Goal: Complete application form: Complete application form

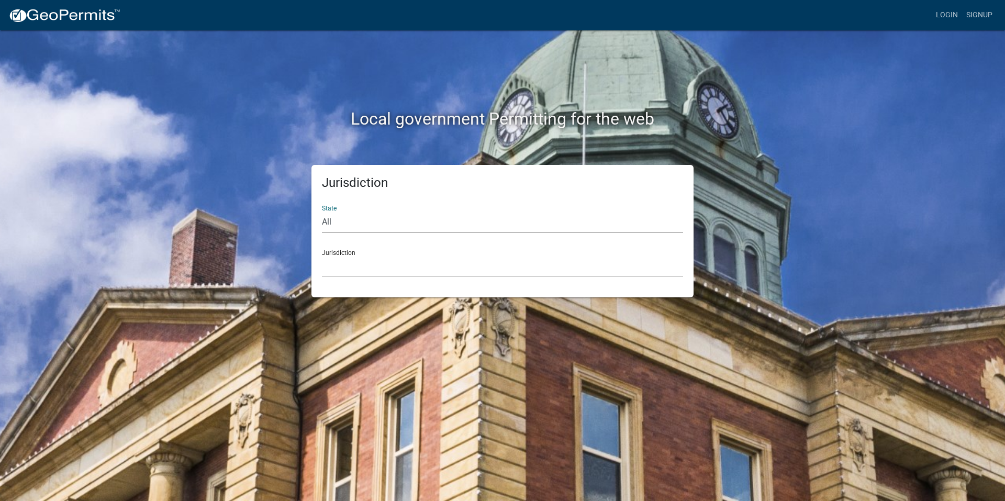
click at [340, 221] on select "All [US_STATE] [US_STATE] [US_STATE] [US_STATE] [US_STATE] [US_STATE] [US_STATE…" at bounding box center [502, 222] width 361 height 21
click at [320, 291] on div "Jurisdiction State All [US_STATE] [US_STATE] [US_STATE] [US_STATE] [US_STATE] […" at bounding box center [503, 231] width 382 height 132
click at [336, 221] on select "All [US_STATE] [US_STATE] [US_STATE] [US_STATE] [US_STATE] [US_STATE] [US_STATE…" at bounding box center [502, 222] width 361 height 21
select select "[US_STATE]"
click at [322, 212] on select "All [US_STATE] [US_STATE] [US_STATE] [US_STATE] [US_STATE] [US_STATE] [US_STATE…" at bounding box center [502, 222] width 361 height 21
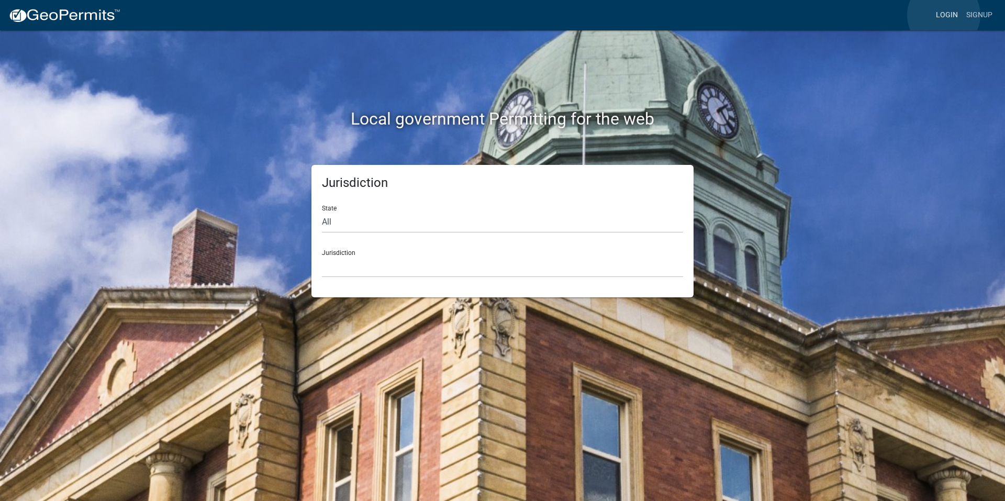
click at [944, 15] on link "Login" at bounding box center [947, 15] width 30 height 20
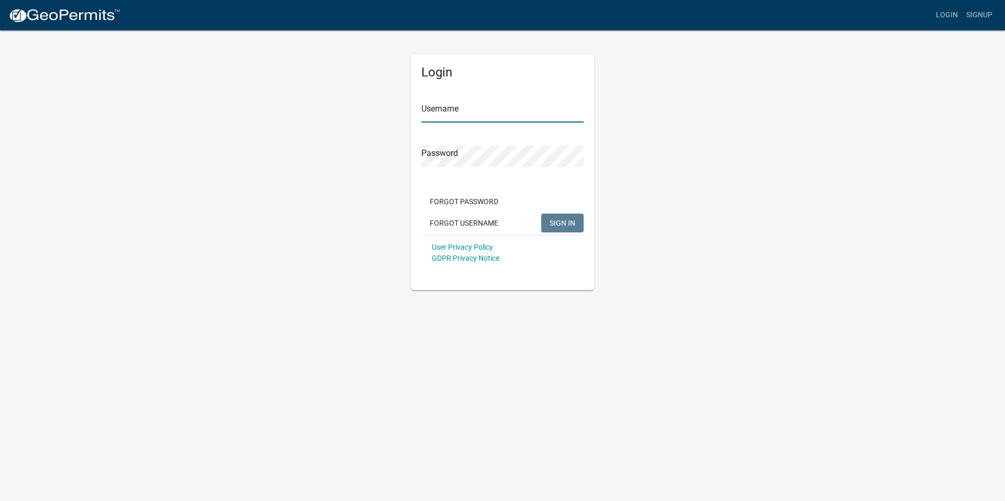
click at [459, 116] on input "Username" at bounding box center [503, 111] width 162 height 21
click at [459, 109] on input "Username" at bounding box center [503, 111] width 162 height 21
type input "d"
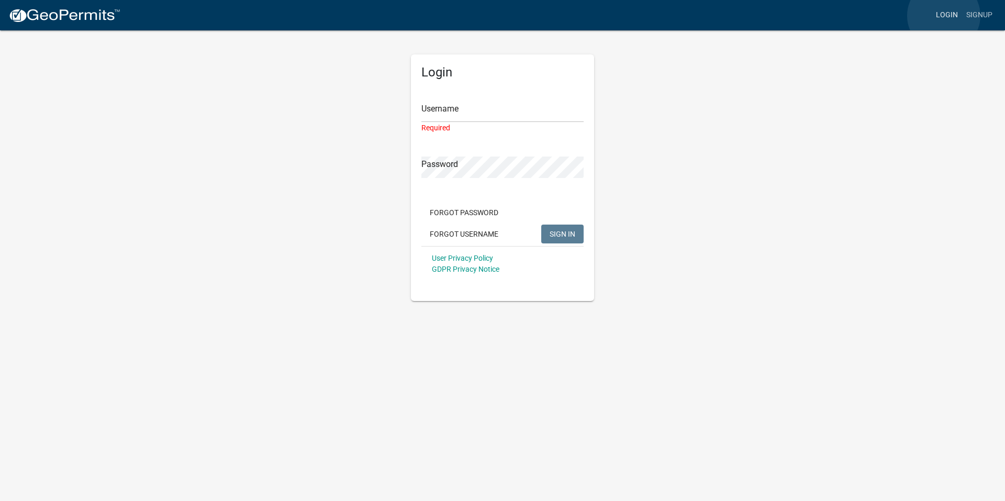
click at [944, 16] on link "Login" at bounding box center [947, 15] width 30 height 20
click at [449, 119] on input "Username" at bounding box center [503, 111] width 162 height 21
click at [444, 91] on div "Username Required" at bounding box center [503, 109] width 162 height 47
click at [445, 101] on input "Username" at bounding box center [503, 111] width 162 height 21
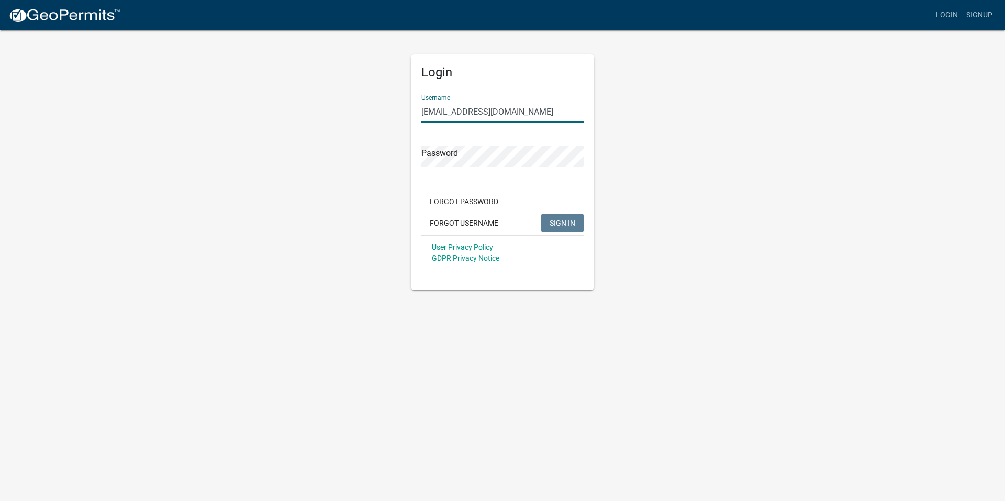
type input "[EMAIL_ADDRESS][DOMAIN_NAME]"
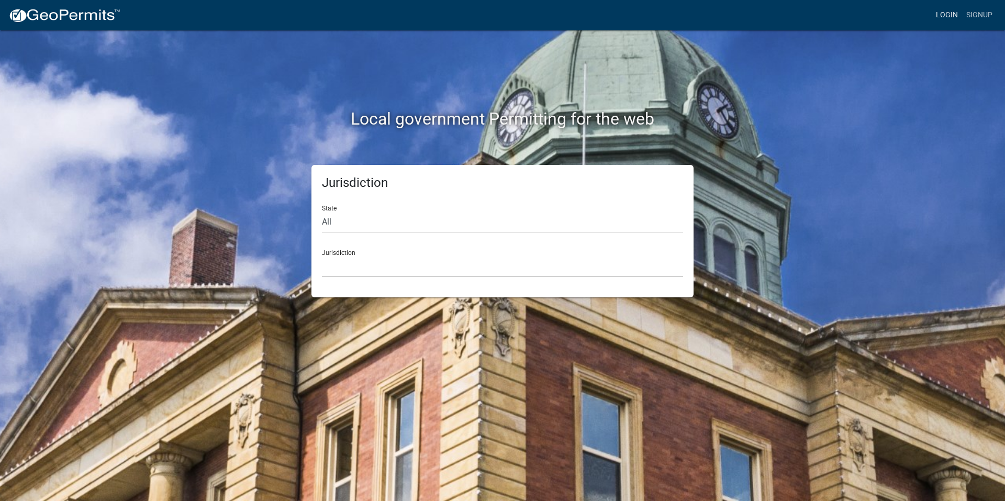
click at [951, 16] on link "Login" at bounding box center [947, 15] width 30 height 20
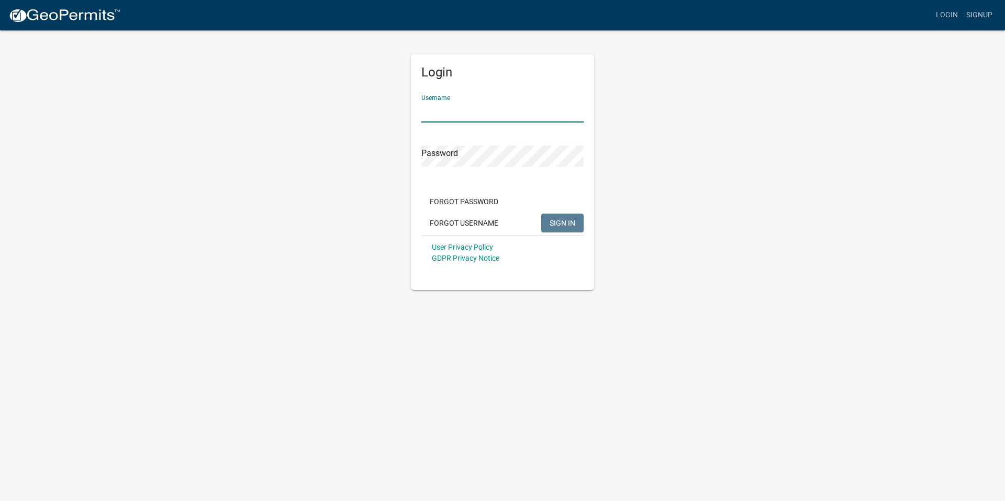
click at [434, 107] on input "Username" at bounding box center [503, 111] width 162 height 21
type input "[EMAIL_ADDRESS][DOMAIN_NAME]"
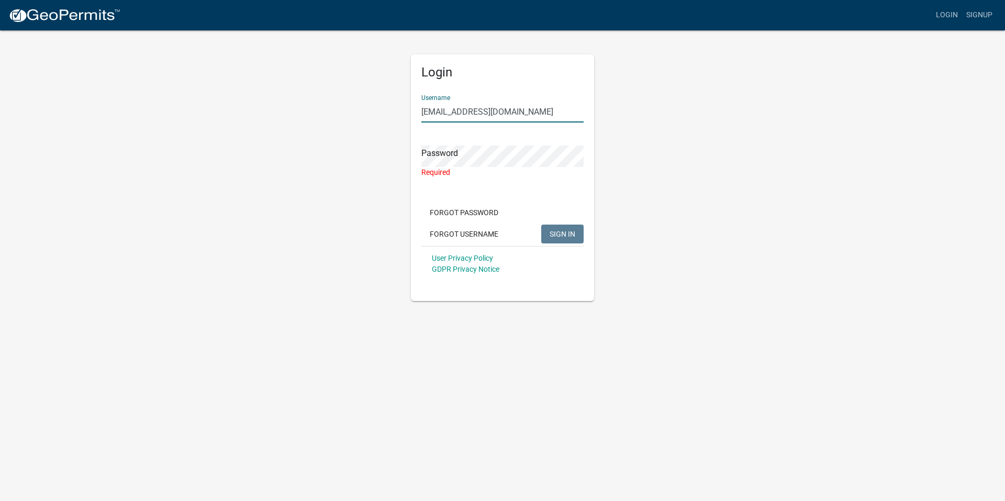
click at [453, 108] on input "[EMAIL_ADDRESS][DOMAIN_NAME]" at bounding box center [503, 111] width 162 height 21
click at [464, 110] on input "[EMAIL_ADDRESS][DOMAIN_NAME]" at bounding box center [503, 111] width 162 height 21
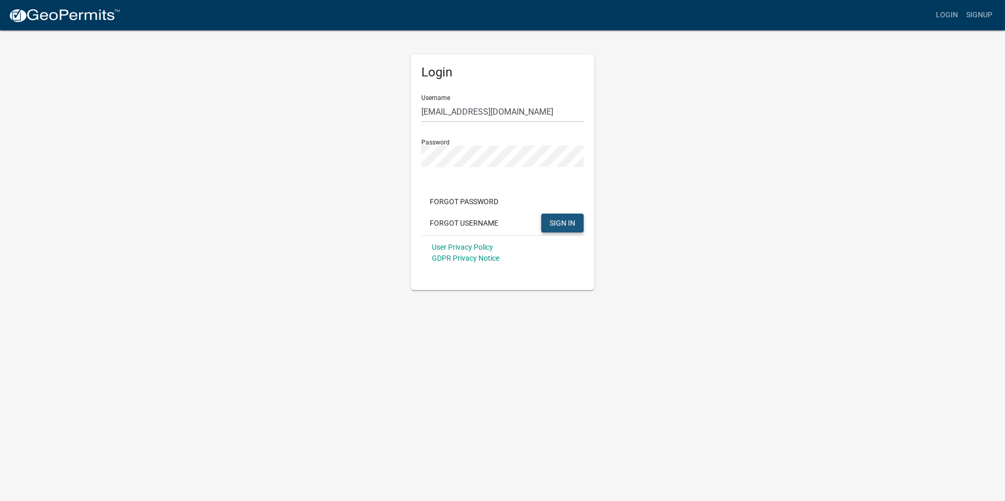
click at [558, 226] on span "SIGN IN" at bounding box center [563, 222] width 26 height 8
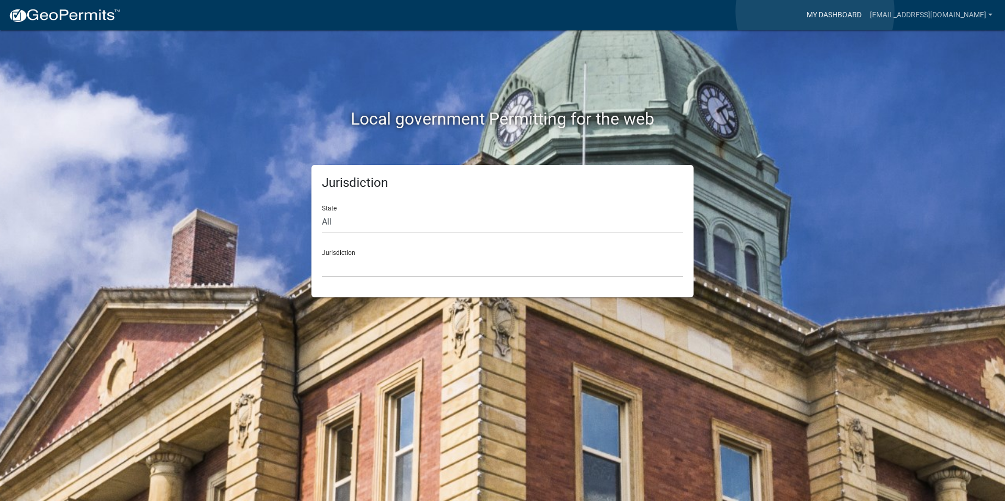
click at [815, 12] on link "My Dashboard" at bounding box center [834, 15] width 63 height 20
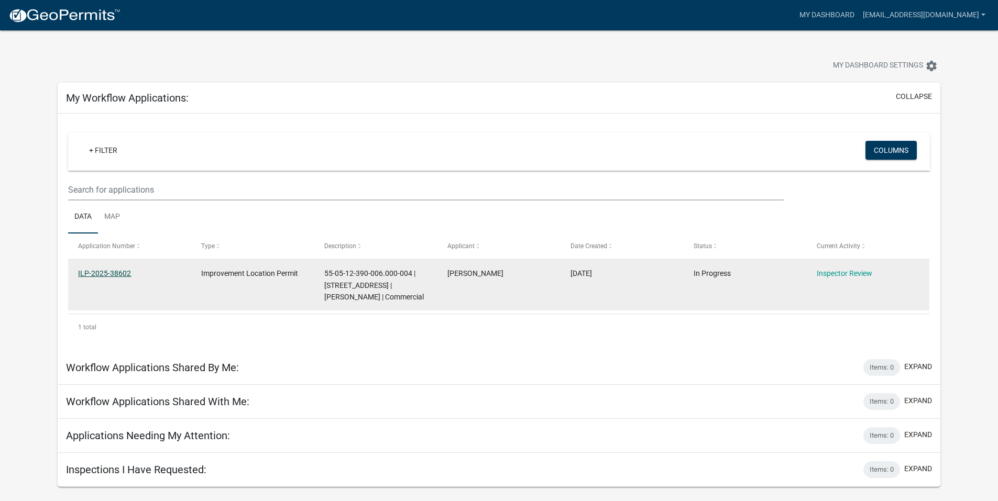
click at [110, 273] on link "ILP-2025-38602" at bounding box center [104, 273] width 53 height 8
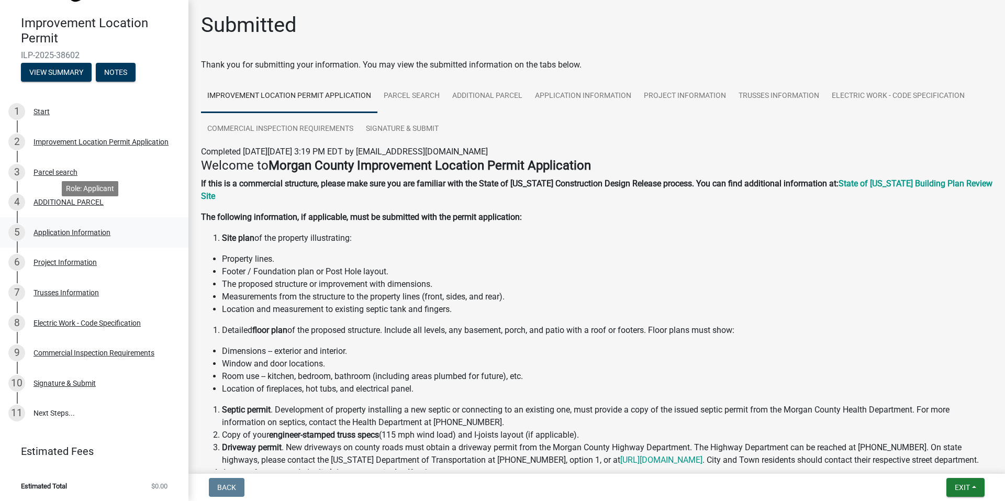
scroll to position [86, 0]
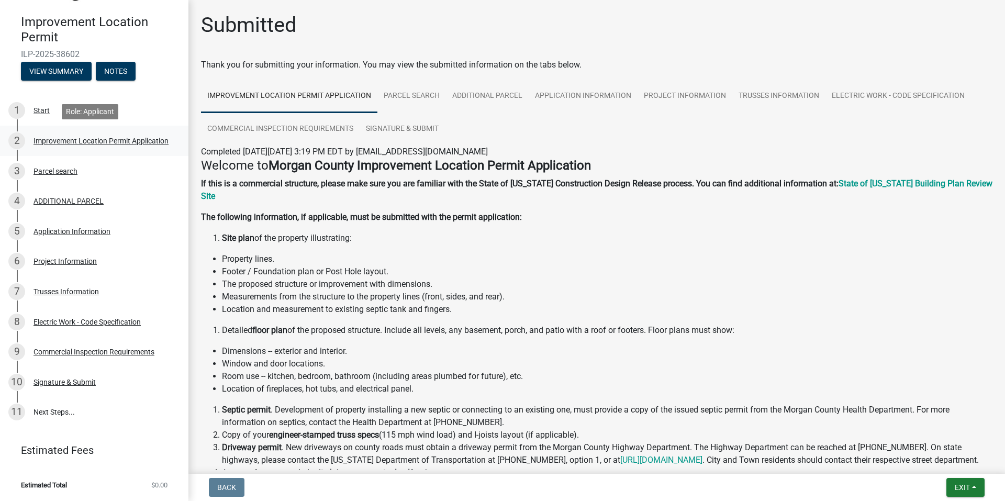
click at [83, 141] on div "Improvement Location Permit Application" at bounding box center [101, 140] width 135 height 7
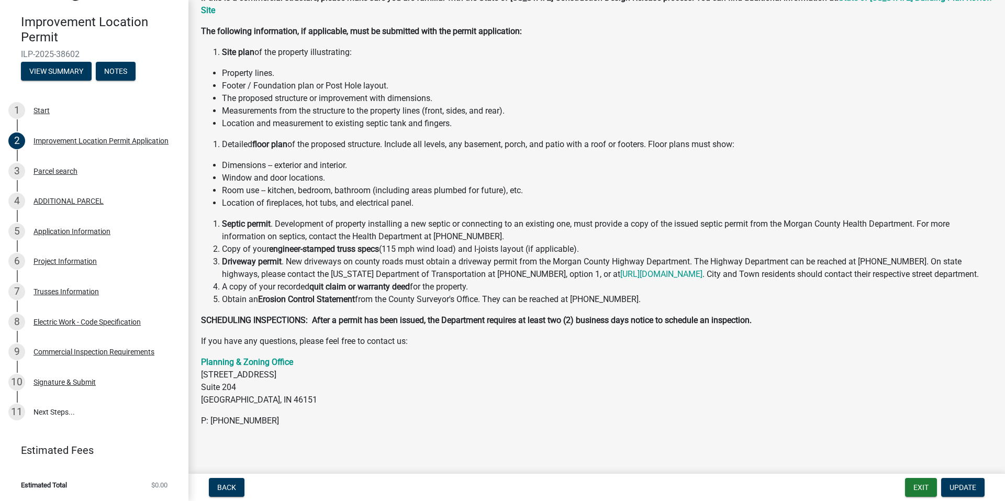
scroll to position [93, 0]
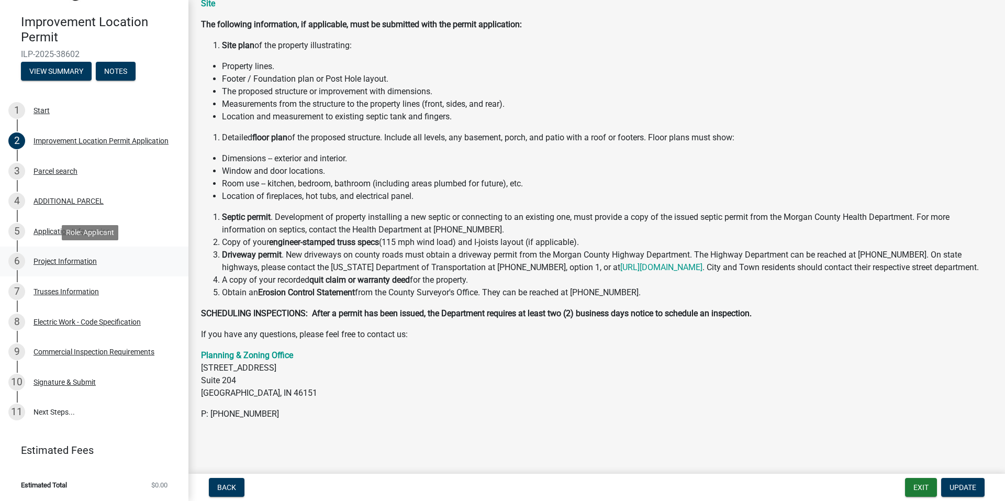
click at [54, 260] on div "Project Information" at bounding box center [65, 261] width 63 height 7
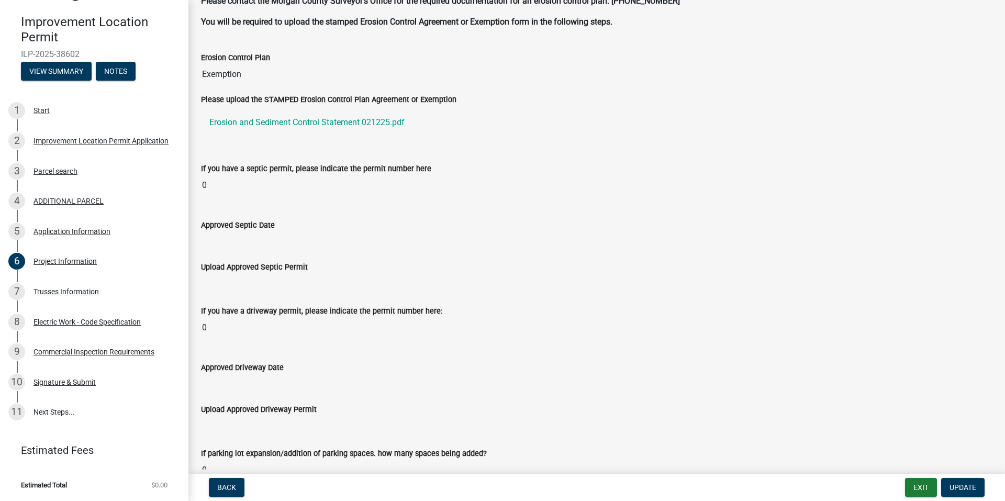
scroll to position [2296, 0]
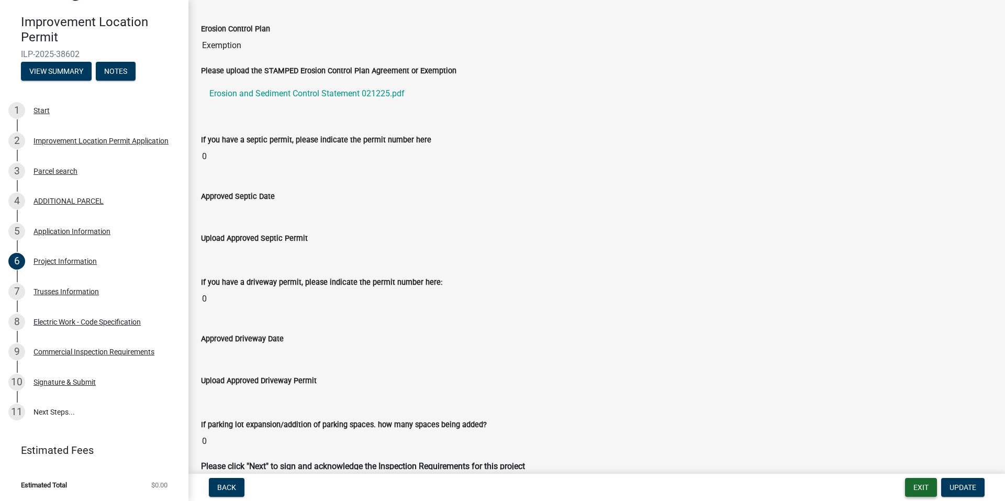
click at [925, 481] on button "Exit" at bounding box center [921, 487] width 32 height 19
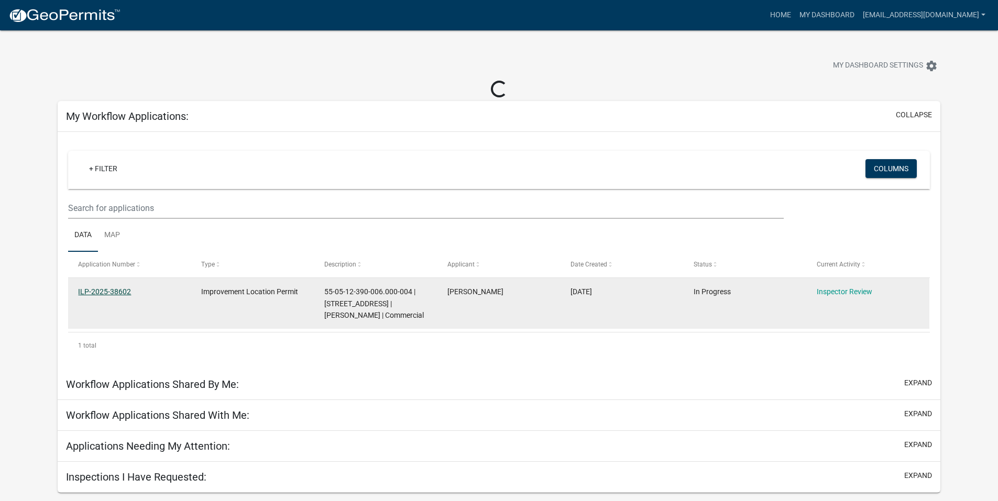
click at [105, 289] on link "ILP-2025-38602" at bounding box center [104, 291] width 53 height 8
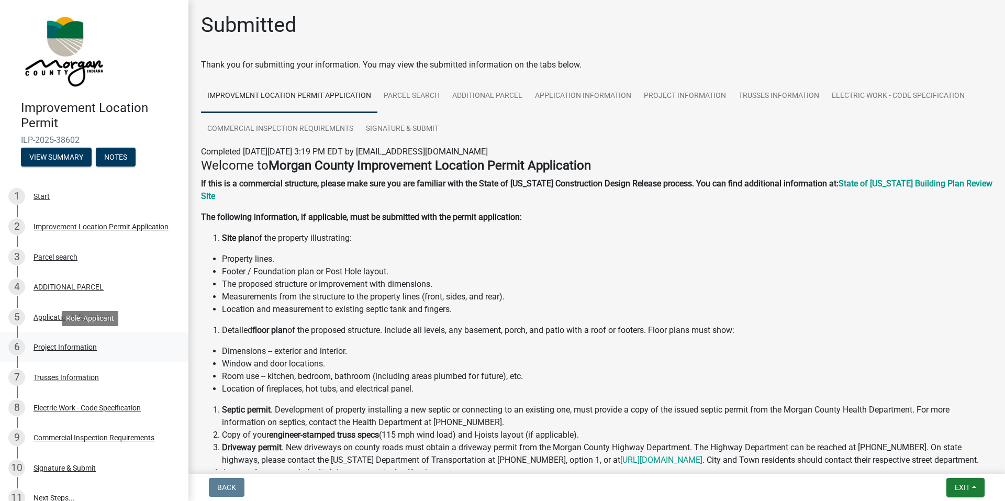
click at [68, 348] on div "Project Information" at bounding box center [65, 347] width 63 height 7
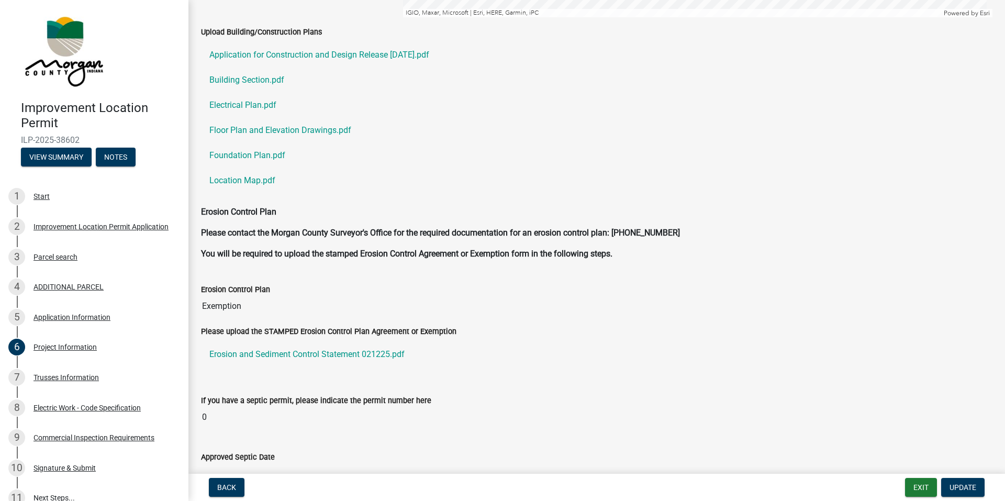
scroll to position [1937, 0]
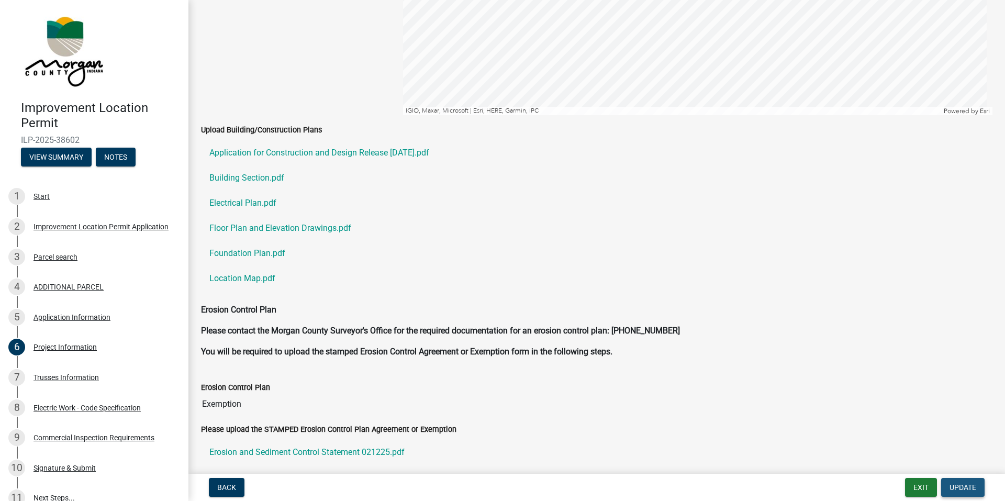
click at [967, 484] on span "Update" at bounding box center [963, 487] width 27 height 8
click at [964, 491] on span "Update" at bounding box center [963, 487] width 27 height 8
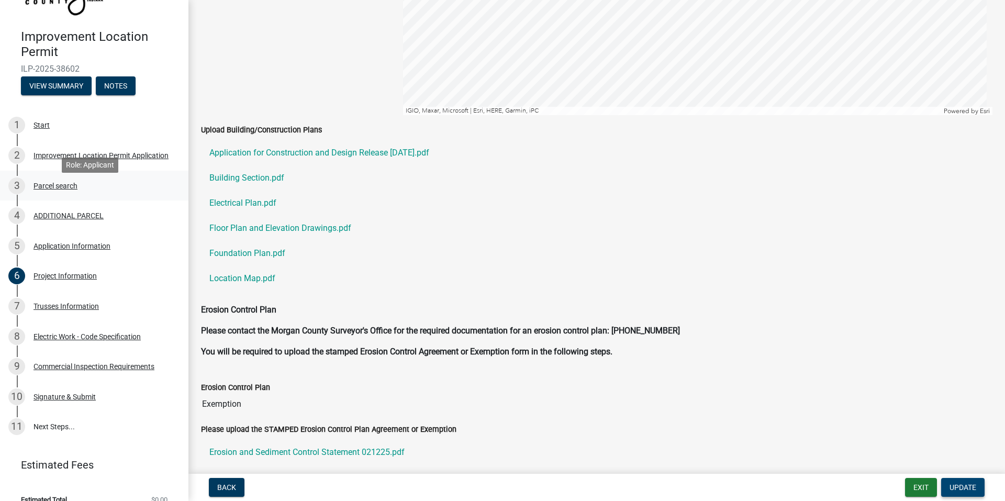
scroll to position [86, 0]
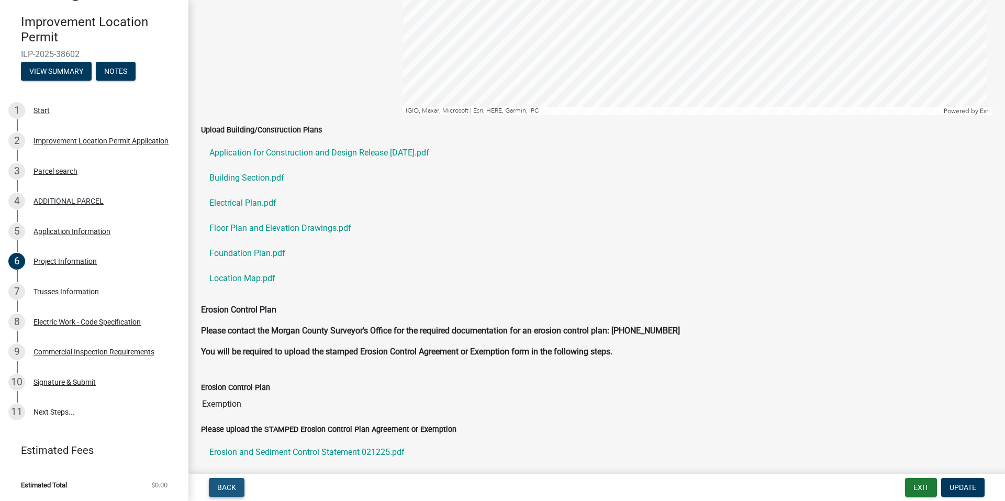
click at [214, 495] on button "Back" at bounding box center [227, 487] width 36 height 19
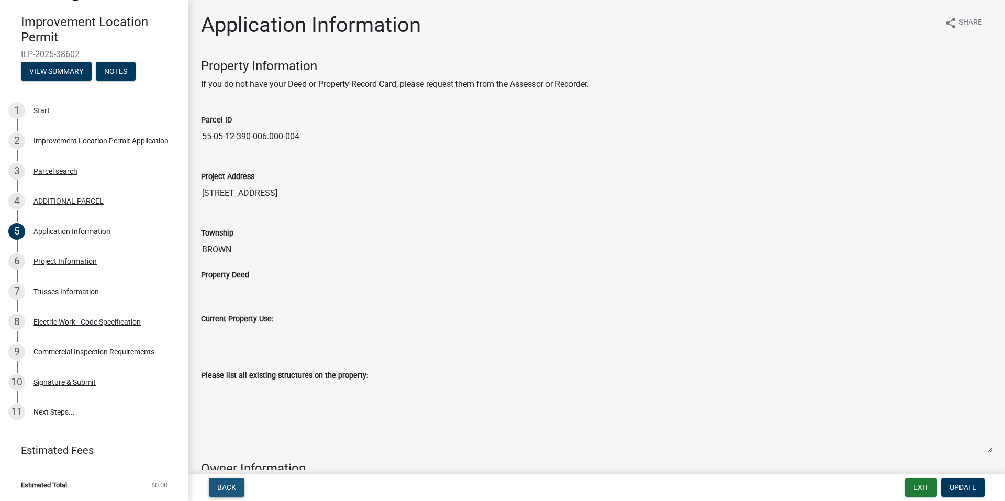
click at [222, 490] on span "Back" at bounding box center [226, 487] width 19 height 8
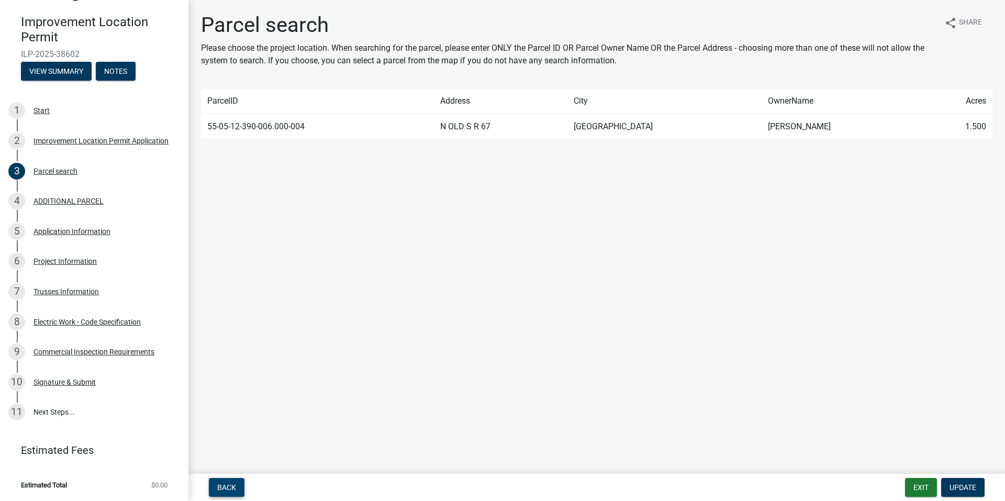
click at [222, 490] on span "Back" at bounding box center [226, 487] width 19 height 8
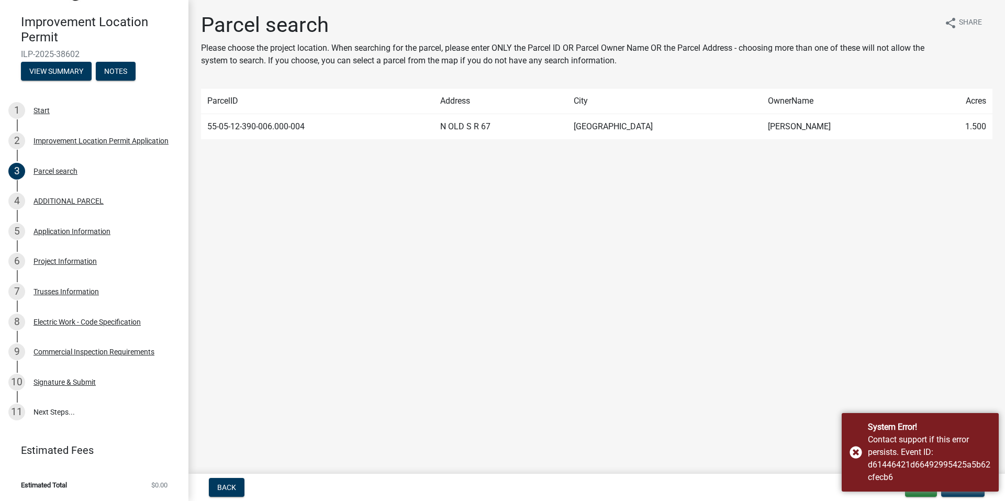
click at [492, 417] on main "Parcel search Please choose the project location. When searching for the parcel…" at bounding box center [597, 235] width 817 height 470
click at [851, 452] on div "System Error! Contact support if this error persists. Event ID: d61446421d66492…" at bounding box center [920, 452] width 157 height 79
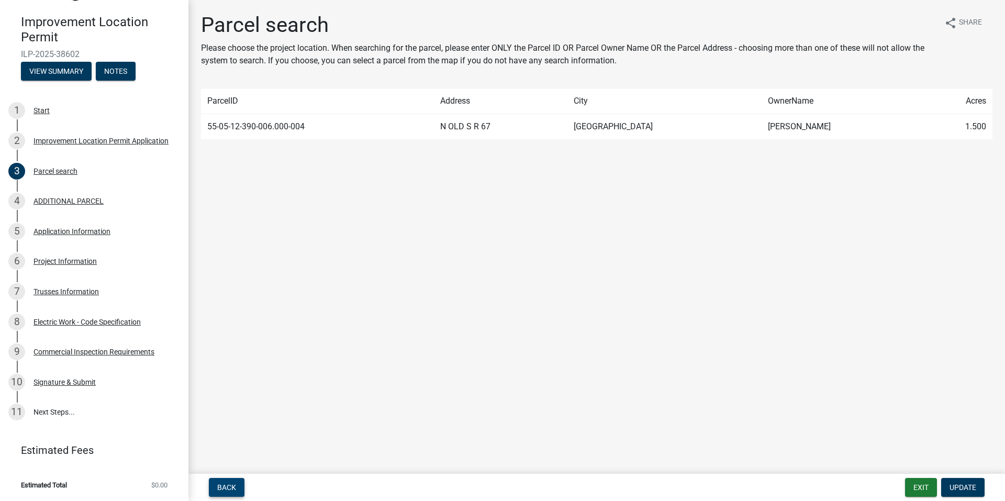
click at [223, 490] on span "Back" at bounding box center [226, 487] width 19 height 8
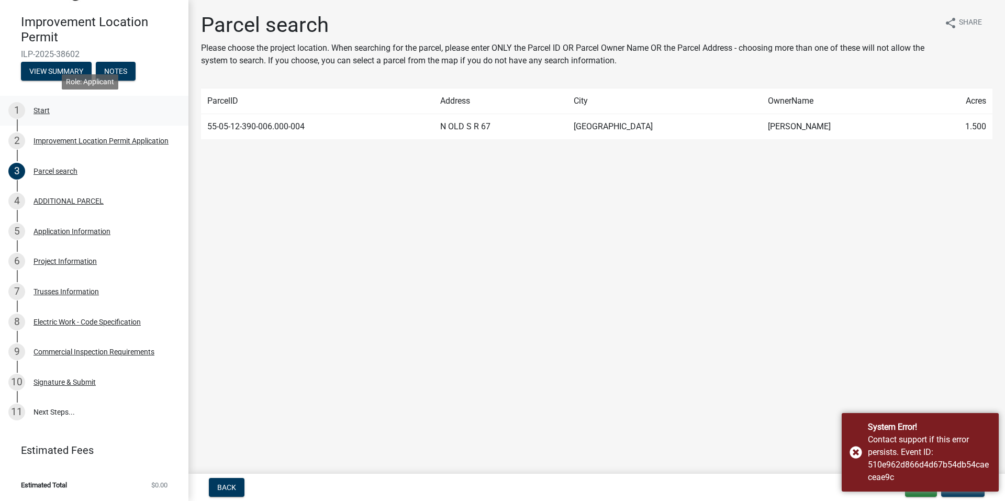
click at [35, 110] on div "Start" at bounding box center [42, 110] width 16 height 7
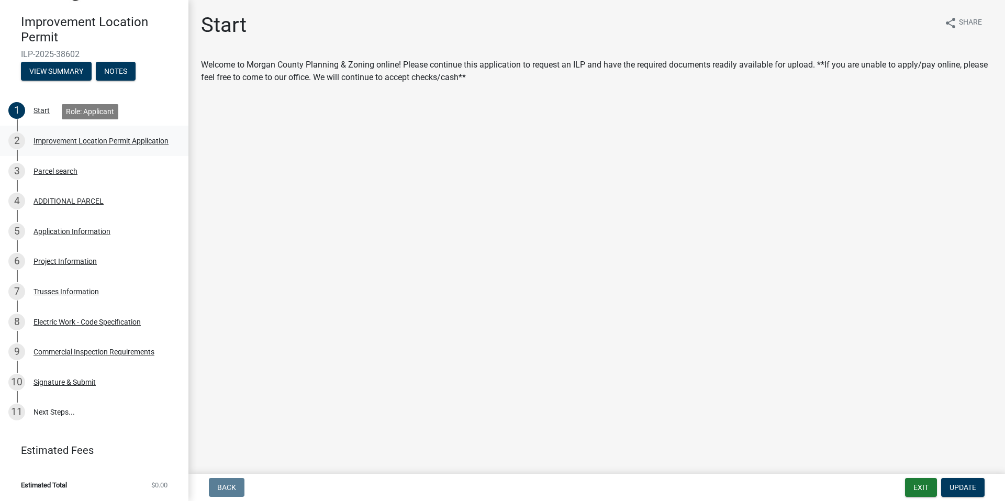
click at [40, 140] on div "Improvement Location Permit Application" at bounding box center [101, 140] width 135 height 7
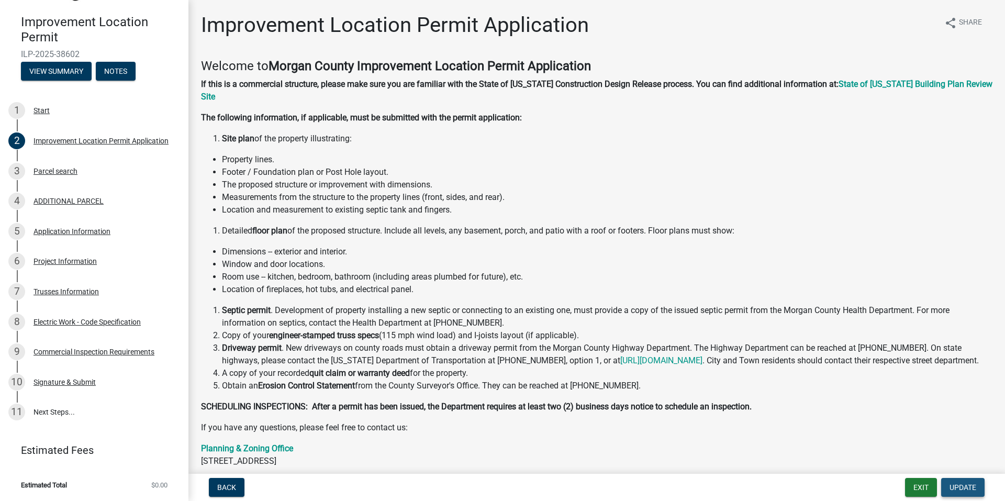
click at [971, 490] on span "Update" at bounding box center [963, 487] width 27 height 8
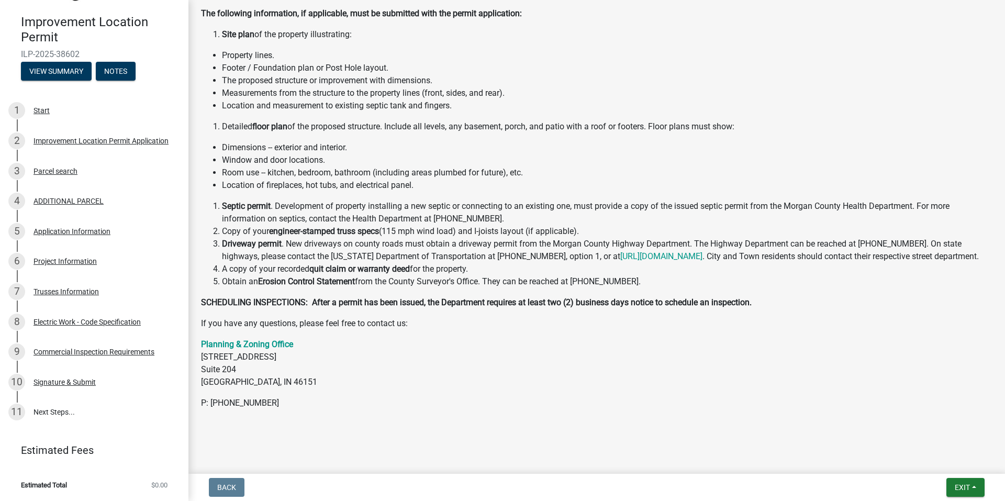
scroll to position [205, 0]
click at [74, 260] on div "Project Information" at bounding box center [65, 261] width 63 height 7
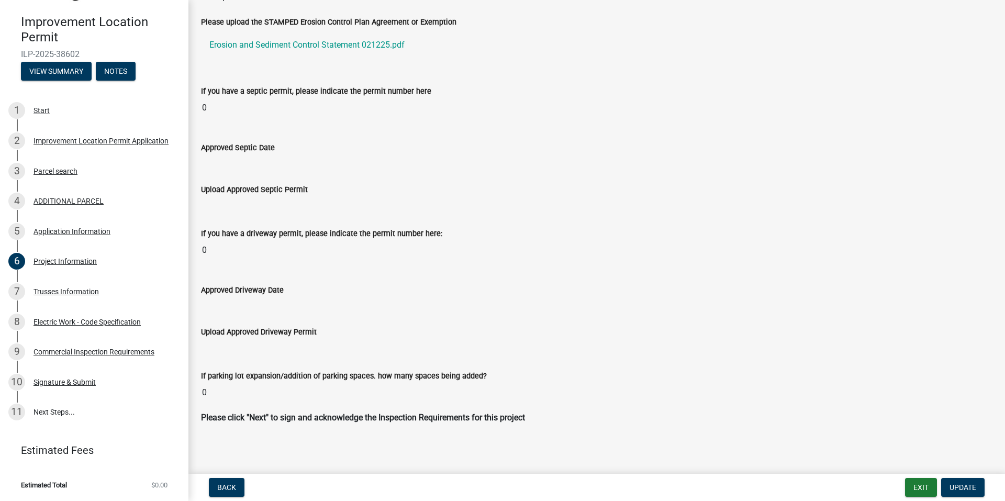
scroll to position [2349, 0]
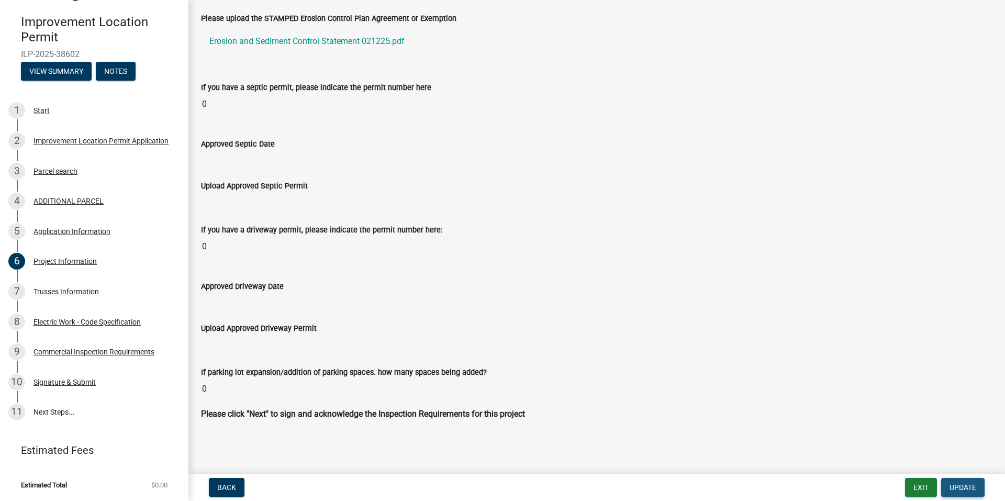
click at [969, 493] on button "Update" at bounding box center [963, 487] width 43 height 19
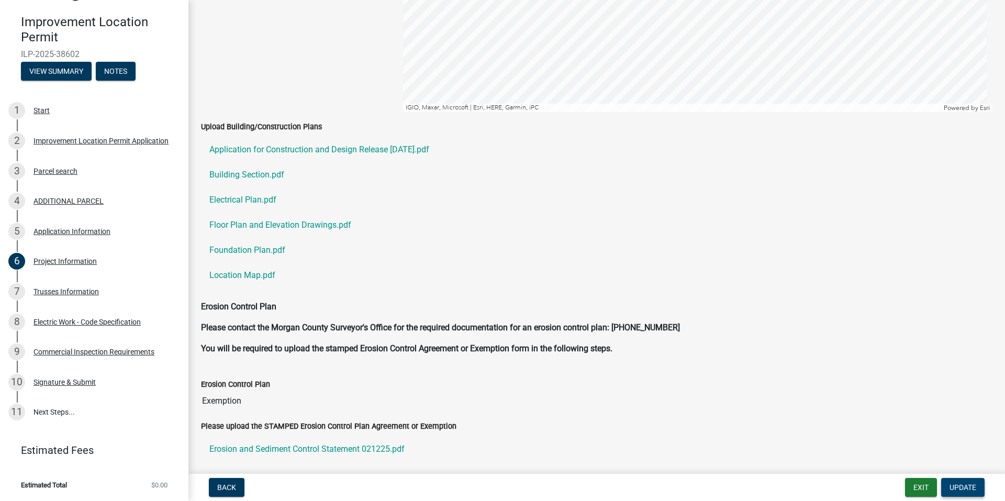
scroll to position [1930, 0]
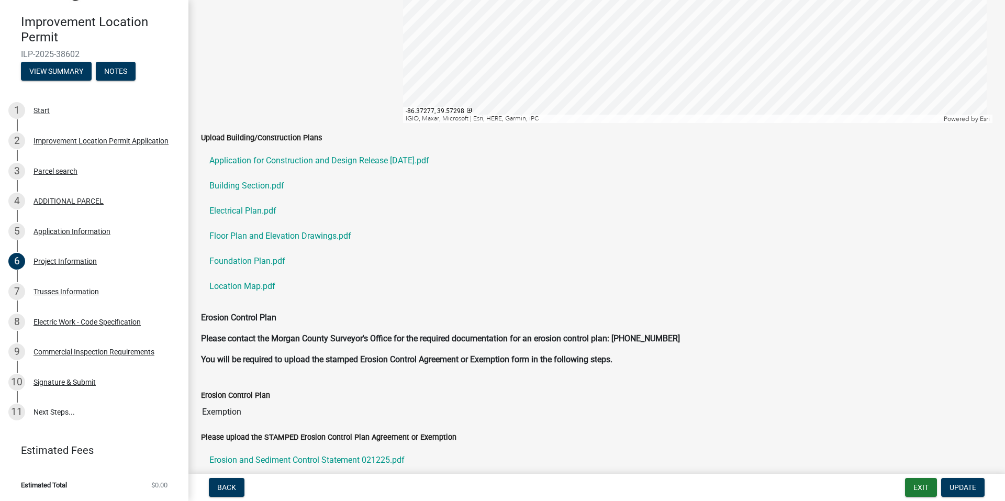
click at [248, 139] on label "Upload Building/Construction Plans" at bounding box center [261, 138] width 121 height 7
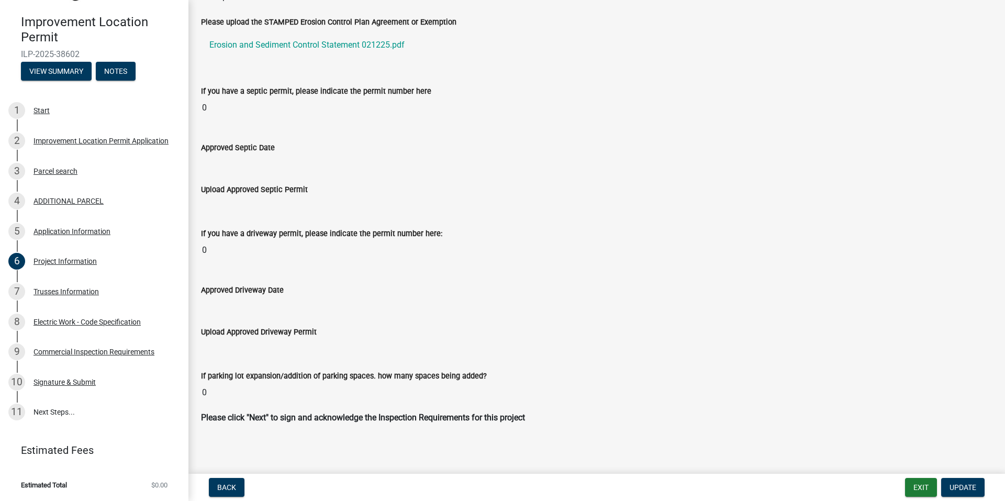
scroll to position [2349, 0]
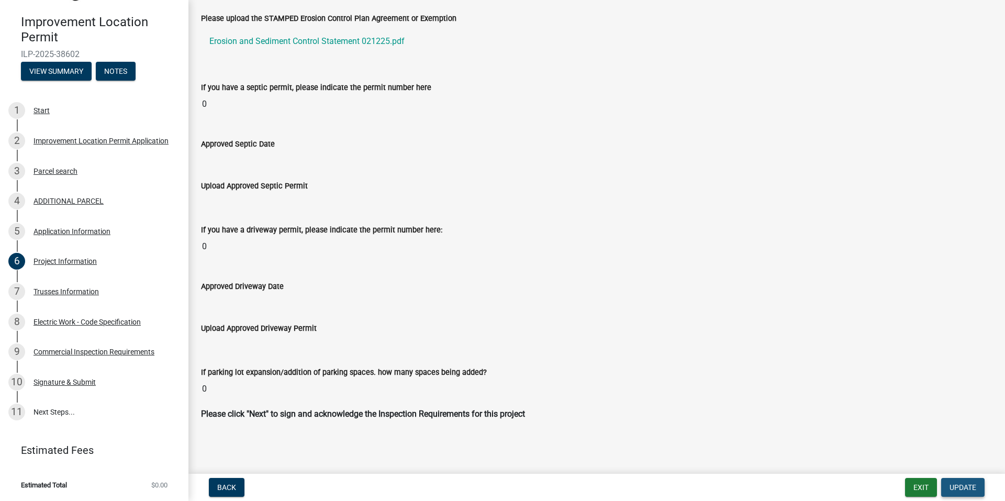
click at [954, 482] on button "Update" at bounding box center [963, 487] width 43 height 19
click at [959, 491] on span "Update" at bounding box center [963, 487] width 27 height 8
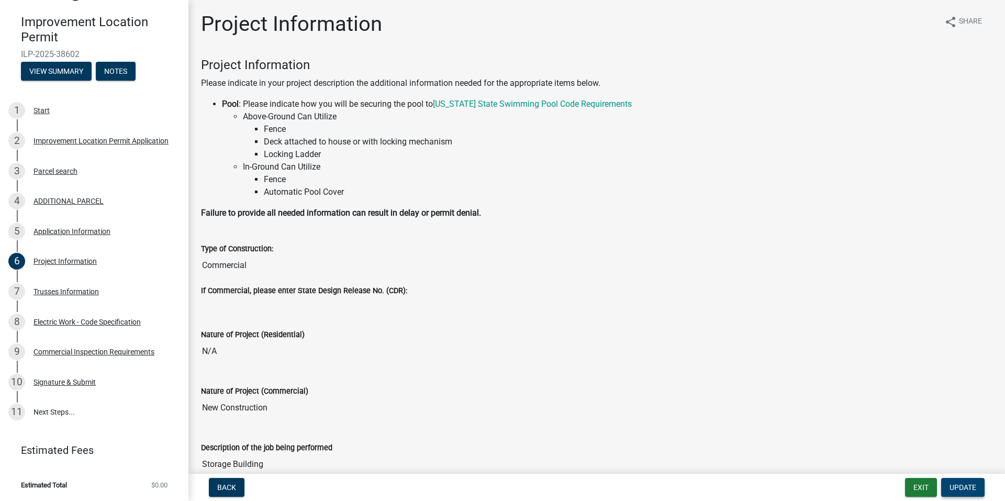
scroll to position [0, 0]
click at [260, 263] on input "Commercial" at bounding box center [597, 266] width 792 height 21
click at [226, 355] on input "N/A" at bounding box center [597, 352] width 792 height 21
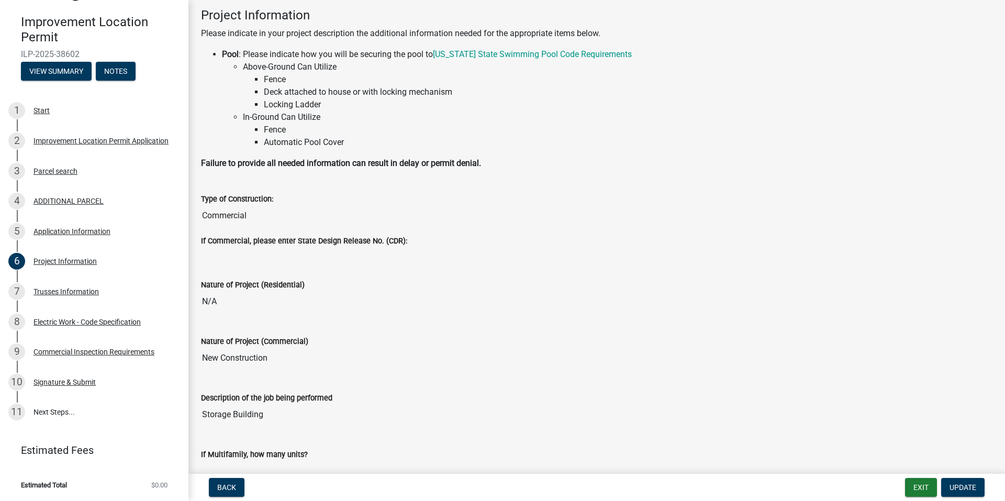
scroll to position [52, 0]
click at [226, 356] on input "New Construction" at bounding box center [597, 356] width 792 height 21
click at [225, 411] on input "Storage Building" at bounding box center [597, 413] width 792 height 21
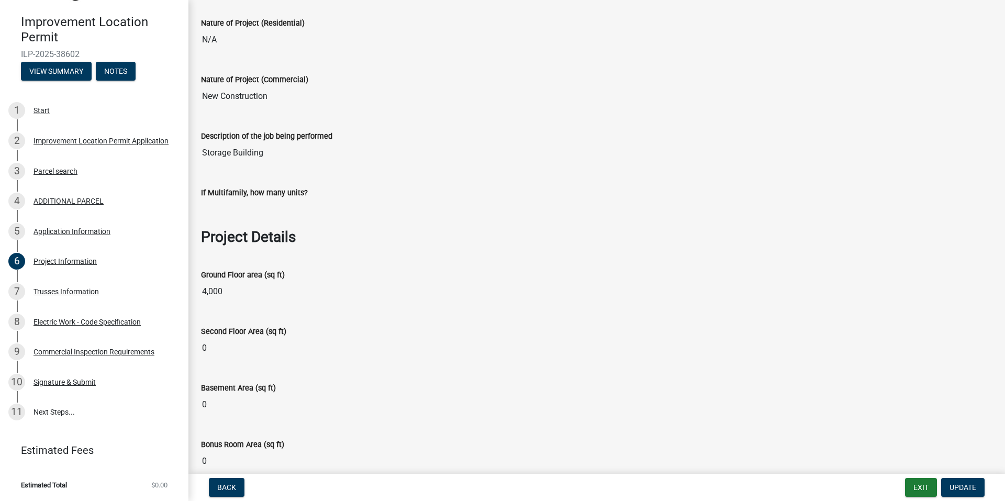
scroll to position [314, 0]
click at [222, 300] on input "4,000" at bounding box center [597, 290] width 792 height 21
click at [216, 356] on input "0" at bounding box center [597, 346] width 792 height 21
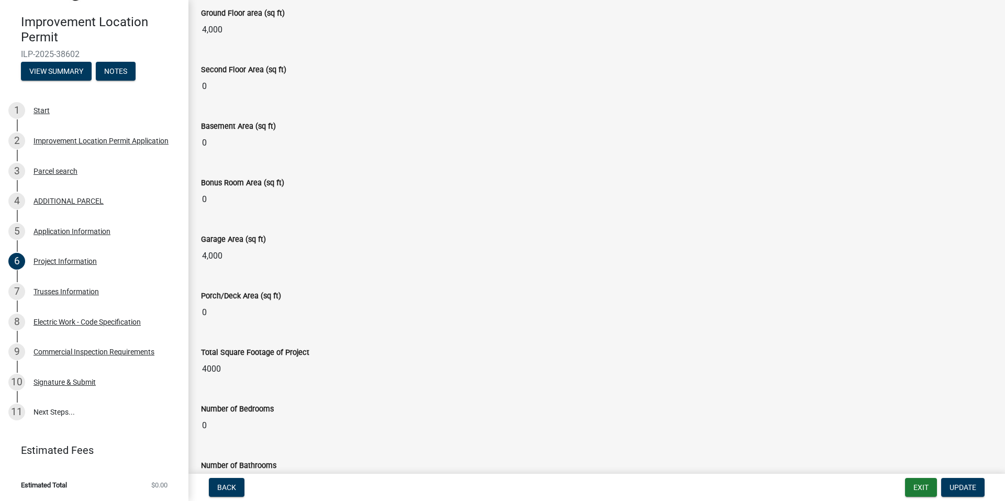
scroll to position [576, 0]
click at [216, 356] on div "Total Square Footage of Project" at bounding box center [597, 351] width 792 height 13
click at [216, 374] on input "4000" at bounding box center [597, 367] width 792 height 21
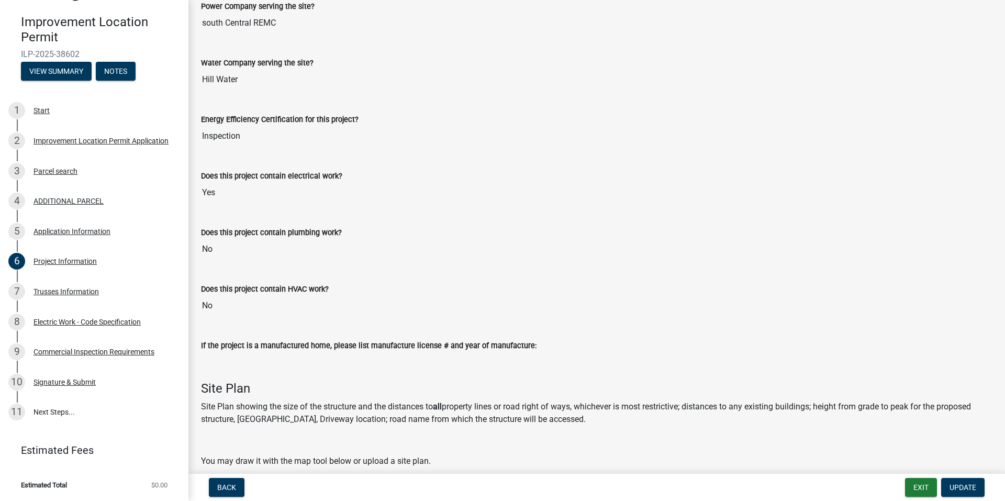
scroll to position [1204, 0]
click at [220, 366] on input "If the project is a manufactured home, please list manufacture license # and ye…" at bounding box center [597, 361] width 792 height 21
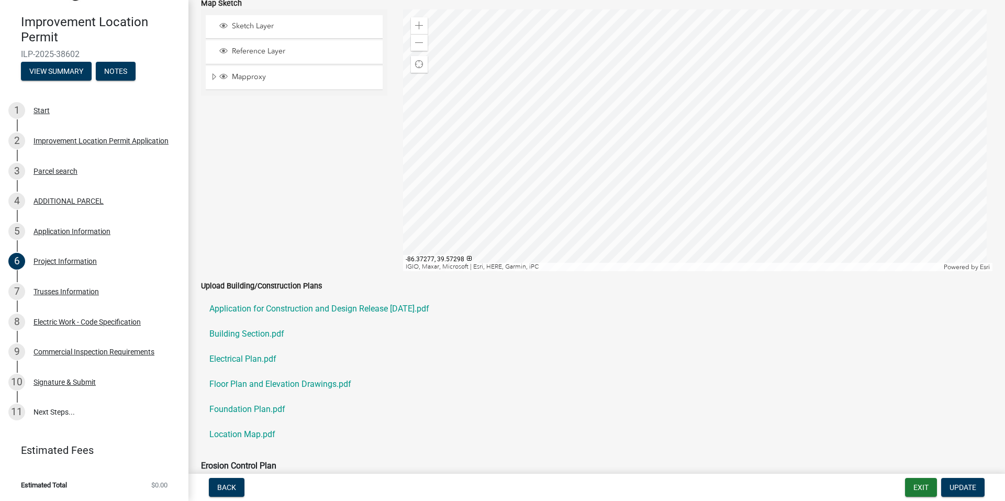
scroll to position [1833, 0]
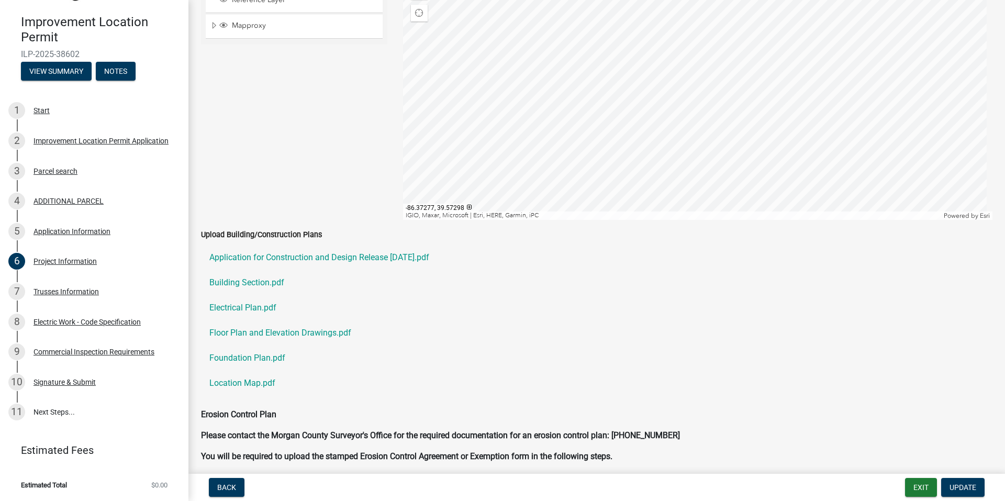
click at [220, 405] on div "Upload Building/Construction Plans Application for Construction and Design Rele…" at bounding box center [596, 318] width 807 height 180
click at [221, 401] on div "Upload Building/Construction Plans Application for Construction and Design Rele…" at bounding box center [596, 318] width 807 height 180
click at [231, 236] on label "Upload Building/Construction Plans" at bounding box center [261, 234] width 121 height 7
click at [239, 233] on label "Upload Building/Construction Plans" at bounding box center [261, 234] width 121 height 7
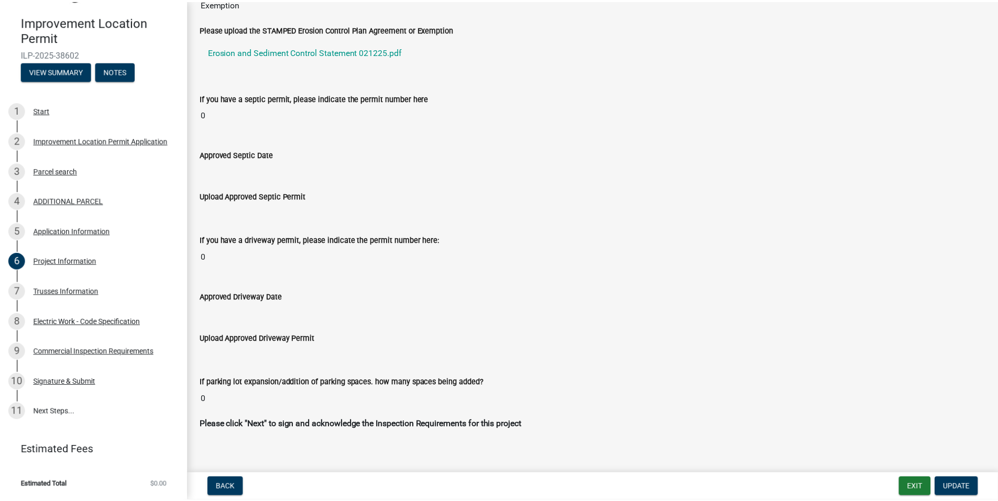
scroll to position [2349, 0]
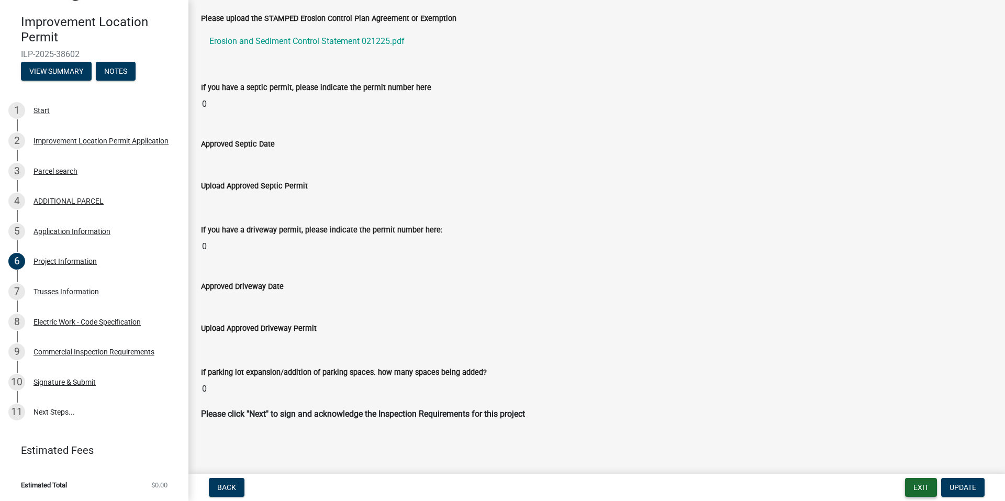
click at [905, 491] on button "Exit" at bounding box center [921, 487] width 32 height 19
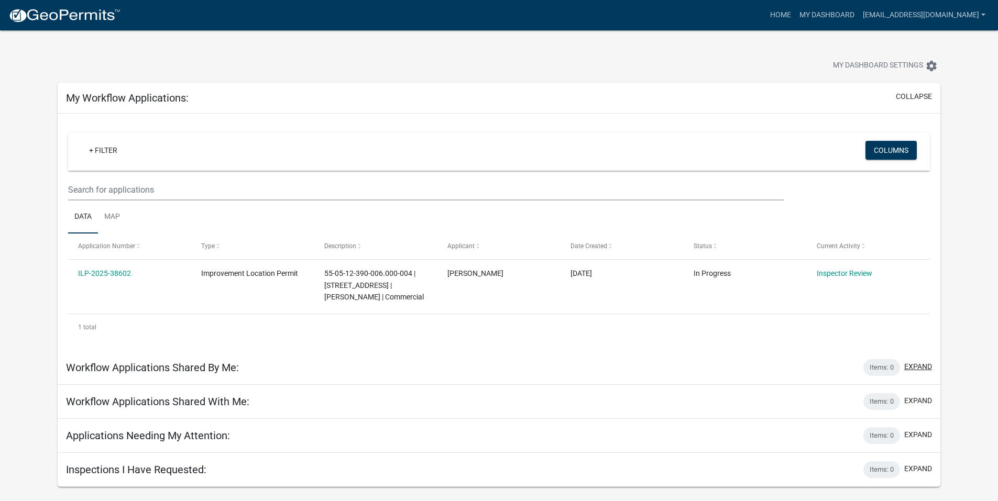
click at [913, 367] on button "expand" at bounding box center [918, 366] width 28 height 11
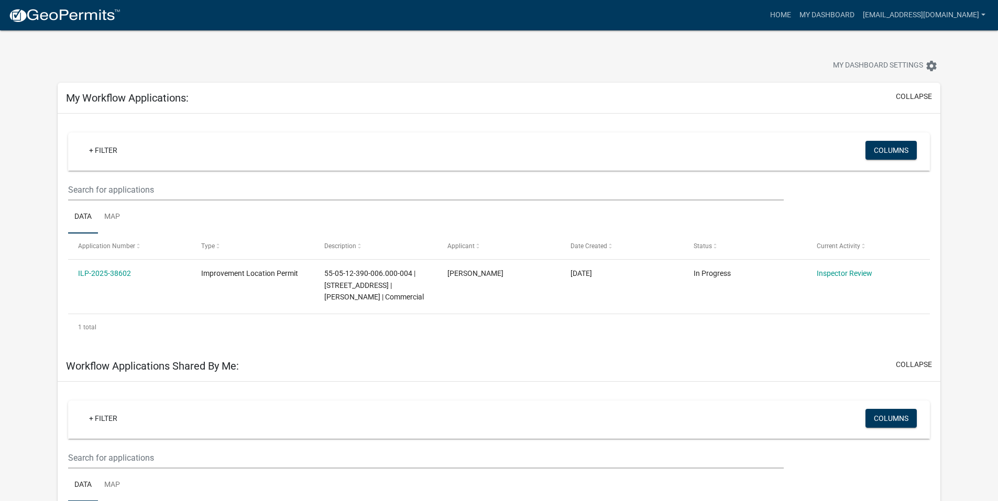
click at [918, 90] on div "My Workflow Applications: collapse" at bounding box center [499, 98] width 882 height 31
click at [920, 97] on button "collapse" at bounding box center [913, 96] width 36 height 11
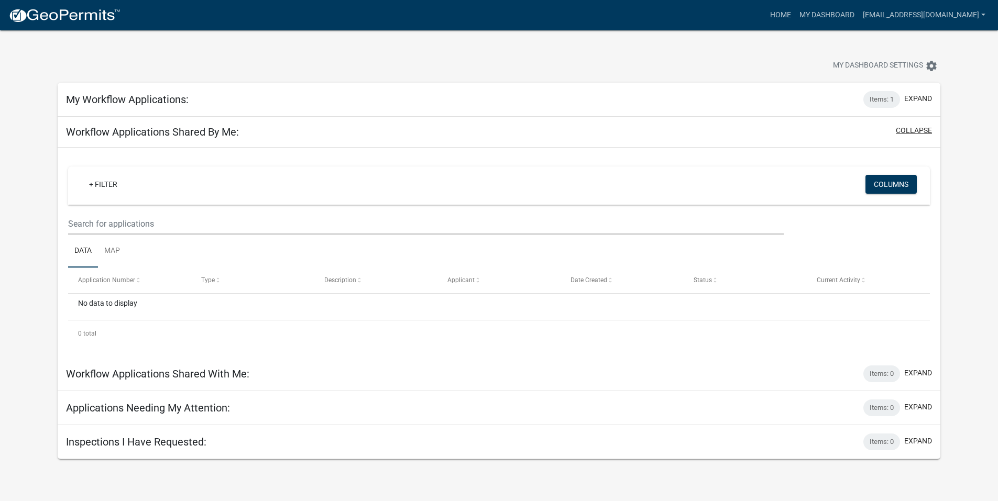
click at [920, 132] on button "collapse" at bounding box center [913, 130] width 36 height 11
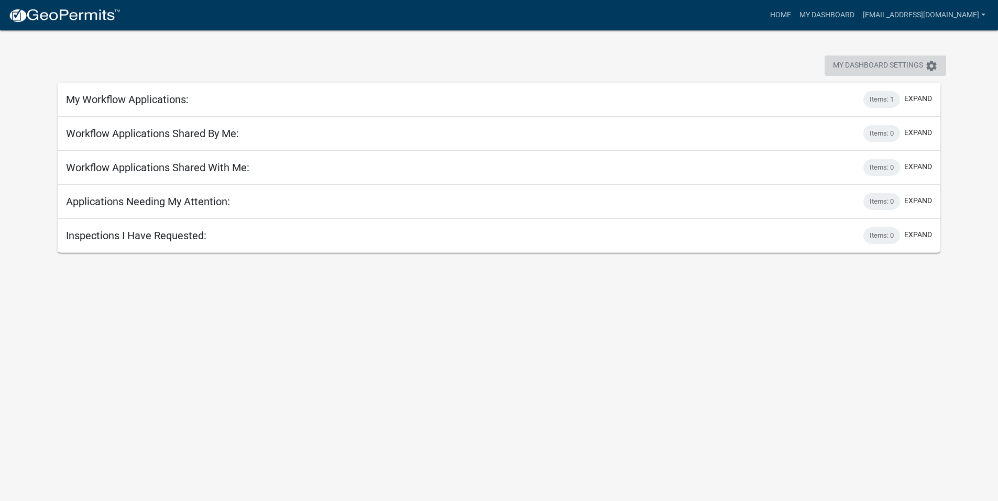
click at [929, 60] on icon "settings" at bounding box center [931, 66] width 13 height 13
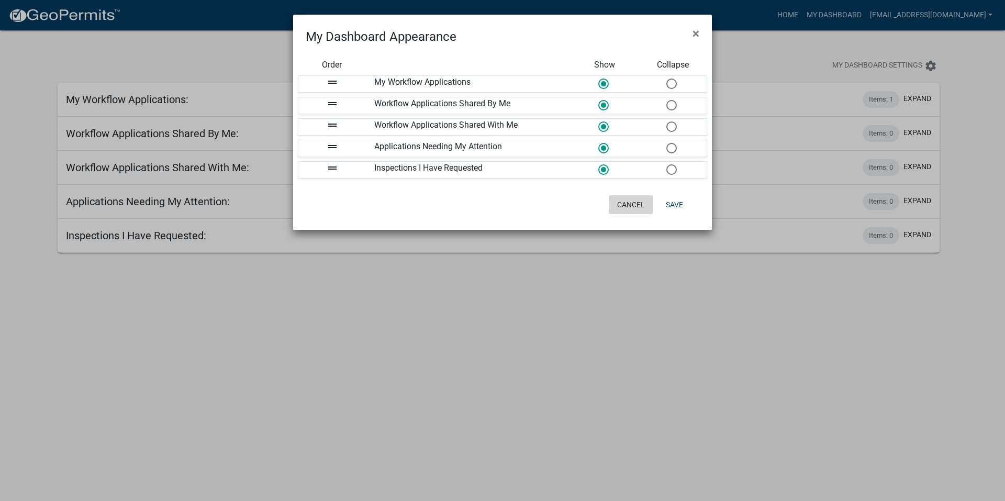
click at [636, 206] on button "Cancel" at bounding box center [631, 204] width 45 height 19
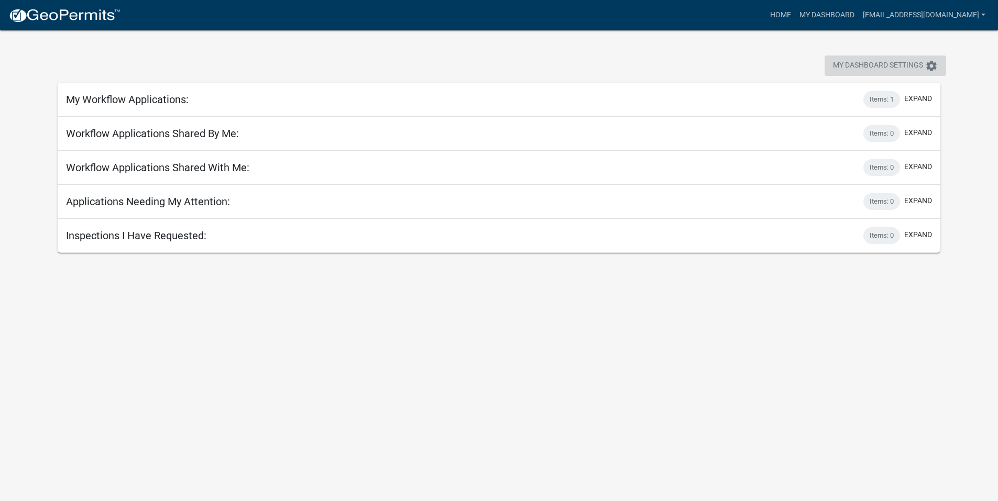
click at [925, 63] on icon "settings" at bounding box center [931, 66] width 13 height 13
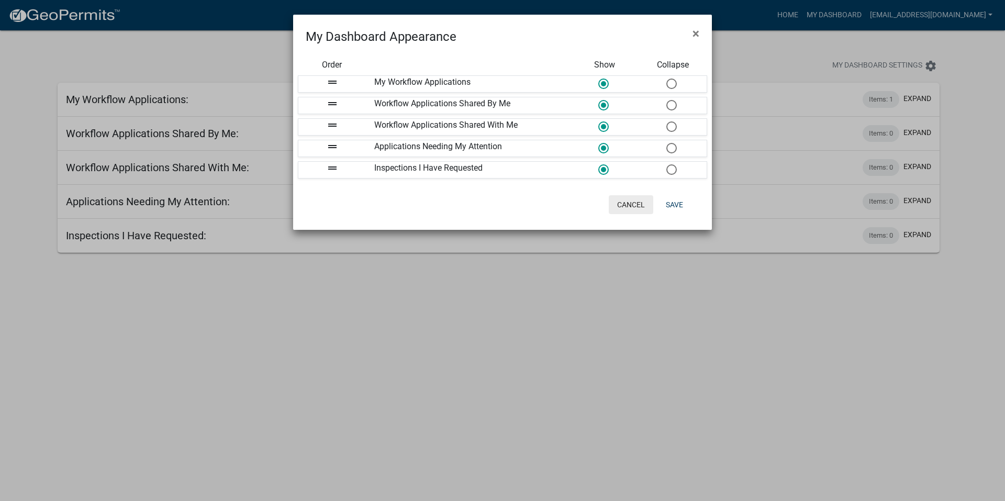
click at [644, 208] on button "Cancel" at bounding box center [631, 204] width 45 height 19
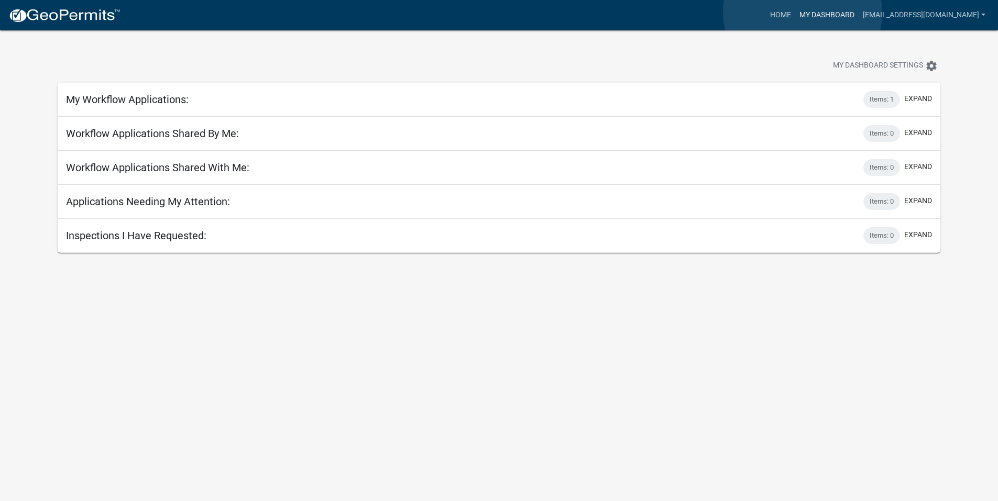
click at [802, 13] on link "My Dashboard" at bounding box center [826, 15] width 63 height 20
click at [816, 14] on link "My Dashboard" at bounding box center [826, 15] width 63 height 20
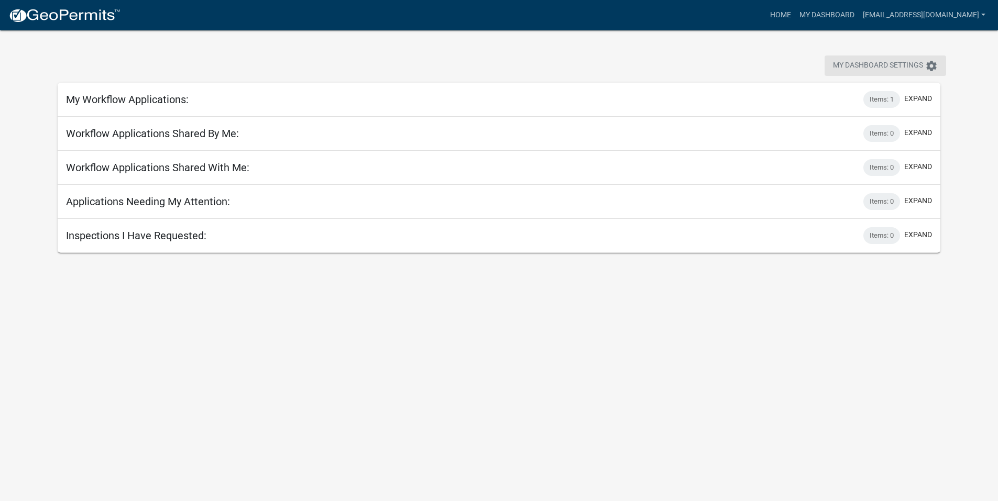
click at [935, 65] on icon "settings" at bounding box center [931, 66] width 13 height 13
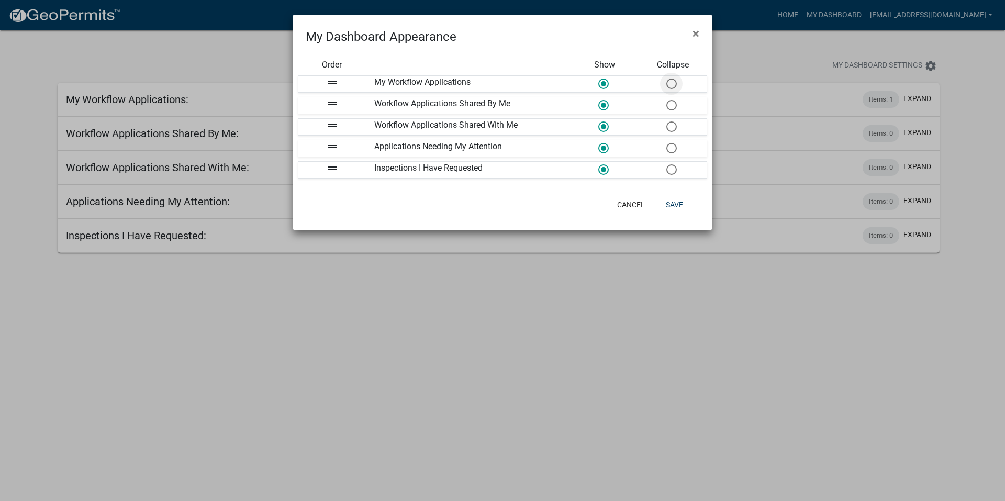
click at [667, 83] on span at bounding box center [671, 84] width 22 height 23
click at [667, 79] on input "radio" at bounding box center [667, 79] width 0 height 0
click at [670, 104] on span at bounding box center [671, 105] width 22 height 23
click at [667, 100] on input "radio" at bounding box center [667, 100] width 0 height 0
click at [670, 124] on span at bounding box center [671, 127] width 22 height 23
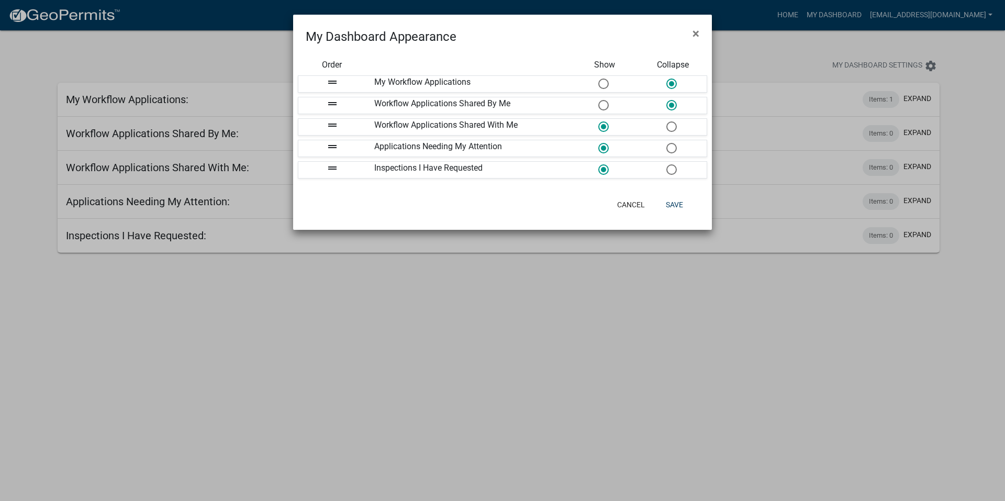
click at [667, 121] on input "radio" at bounding box center [667, 121] width 0 height 0
click at [672, 145] on span at bounding box center [671, 148] width 22 height 23
click at [667, 143] on input "radio" at bounding box center [667, 143] width 0 height 0
click at [674, 174] on span at bounding box center [671, 170] width 22 height 23
click at [667, 164] on input "radio" at bounding box center [667, 164] width 0 height 0
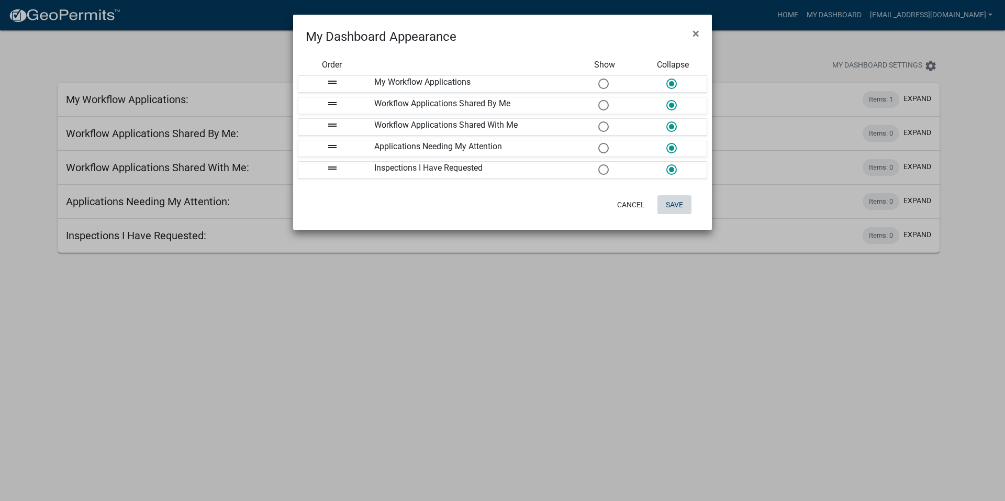
click at [675, 208] on button "Save" at bounding box center [675, 204] width 34 height 19
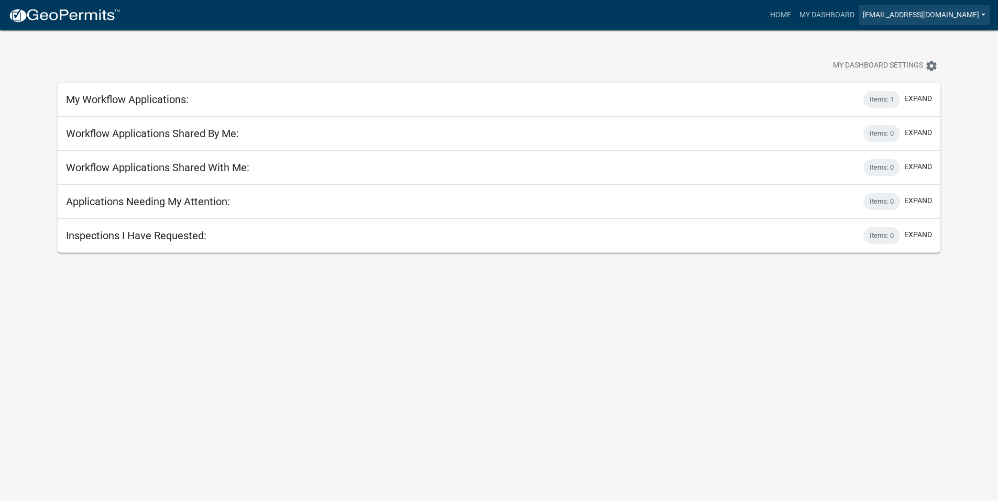
click at [939, 17] on link "[EMAIL_ADDRESS][DOMAIN_NAME]" at bounding box center [923, 15] width 131 height 20
click at [938, 41] on link "Account" at bounding box center [947, 42] width 84 height 25
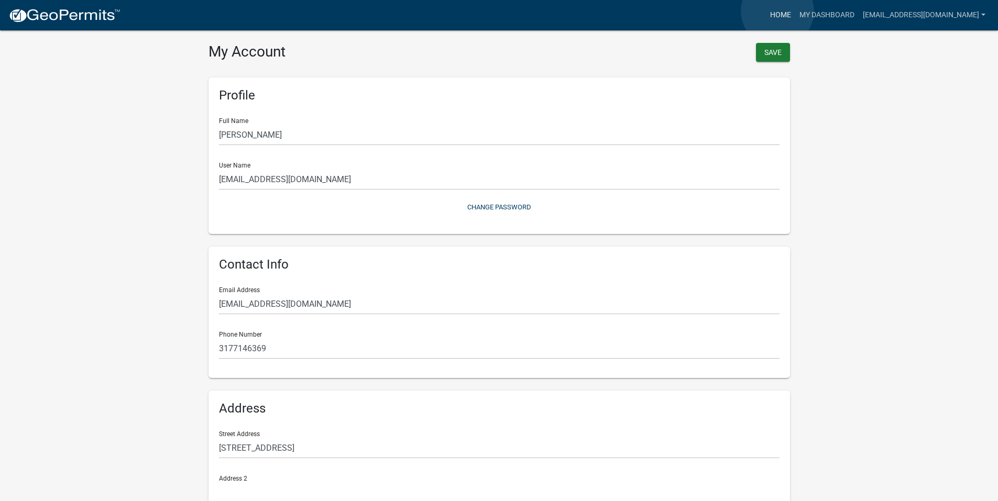
click at [777, 11] on link "Home" at bounding box center [780, 15] width 29 height 20
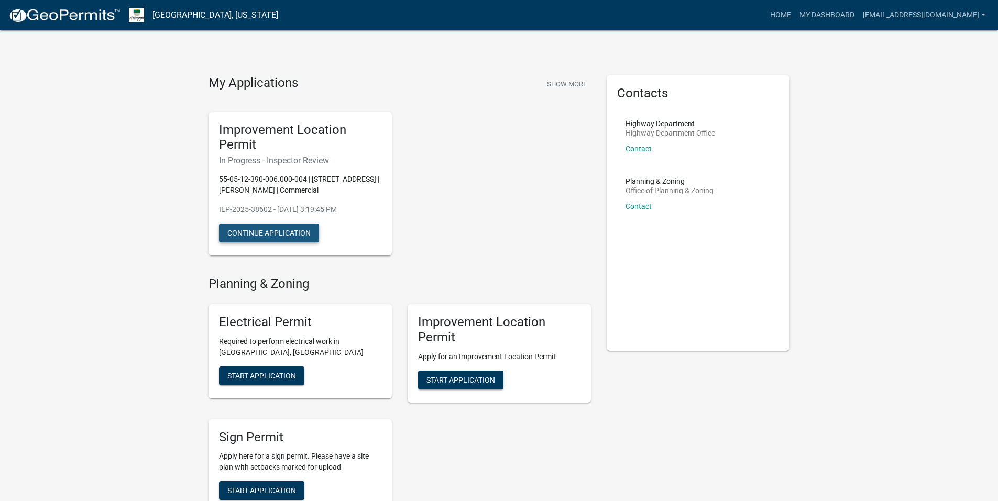
click at [286, 235] on button "Continue Application" at bounding box center [269, 233] width 100 height 19
click at [283, 212] on p "ILP-2025-38602 - Jan 21, 2025, 3:19:45 PM" at bounding box center [300, 209] width 162 height 11
click at [267, 235] on button "Continue Application" at bounding box center [269, 233] width 100 height 19
click at [828, 17] on link "My Dashboard" at bounding box center [826, 15] width 63 height 20
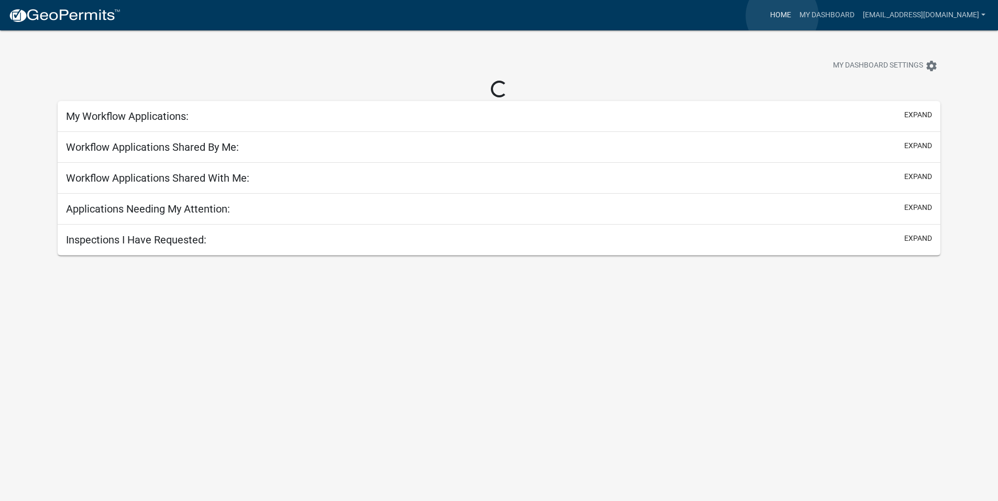
click at [782, 16] on link "Home" at bounding box center [780, 15] width 29 height 20
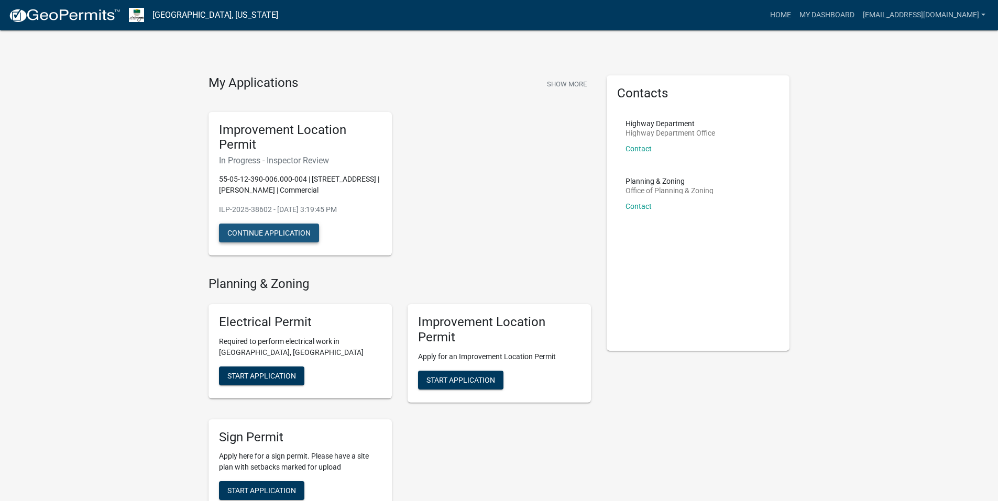
click at [267, 234] on button "Continue Application" at bounding box center [269, 233] width 100 height 19
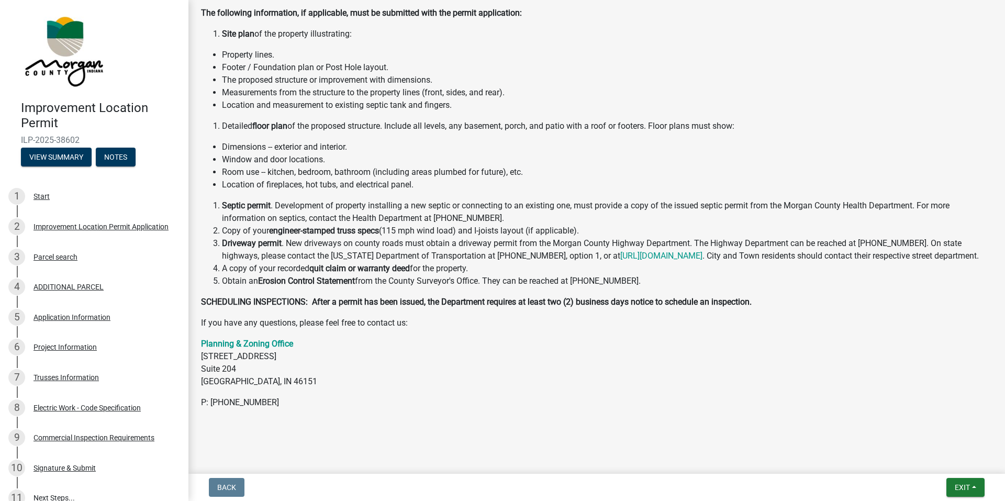
scroll to position [205, 0]
click at [59, 344] on div "Project Information" at bounding box center [65, 347] width 63 height 7
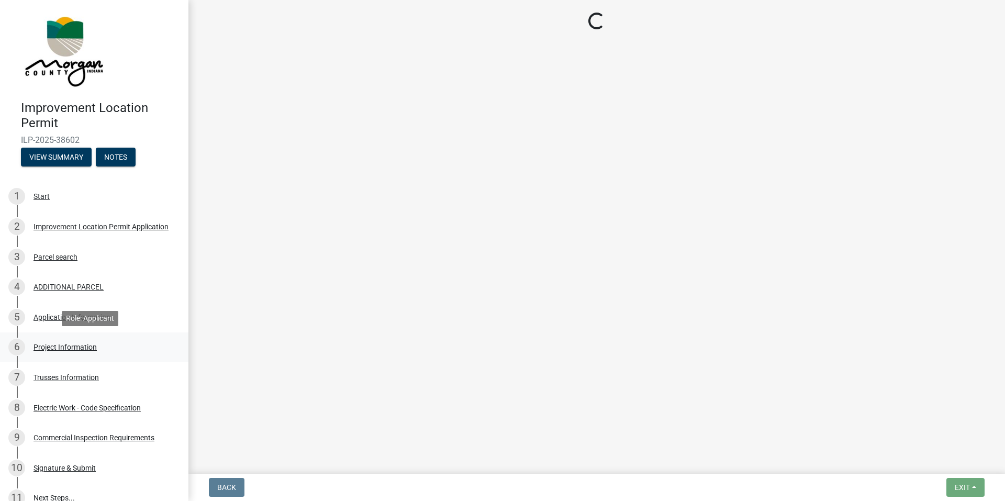
scroll to position [0, 0]
click at [774, 281] on main "Loading..." at bounding box center [597, 235] width 817 height 470
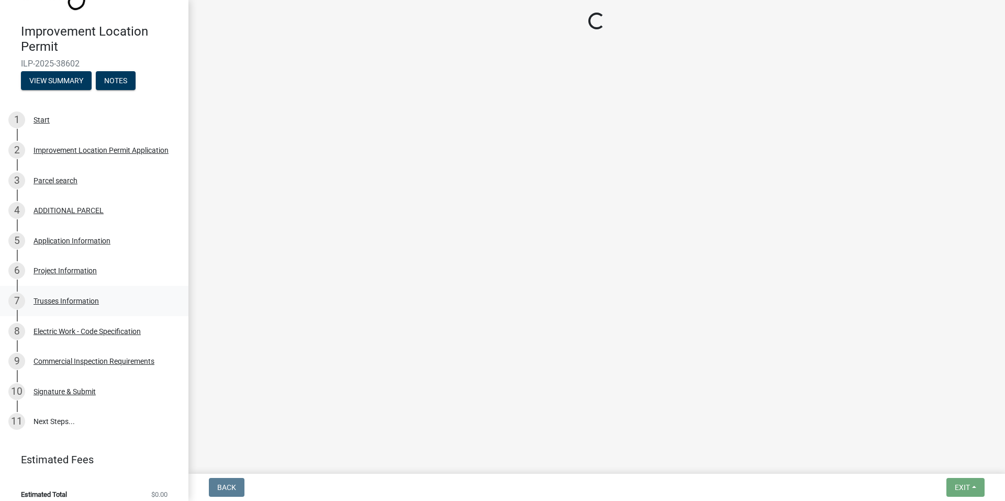
scroll to position [86, 0]
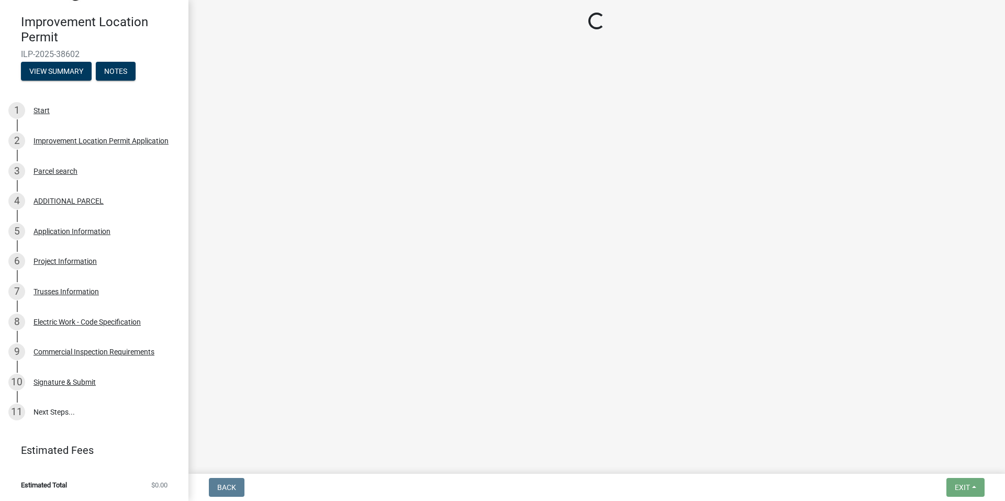
click at [271, 400] on main "Loading..." at bounding box center [597, 235] width 817 height 470
